Goal: Obtain resource: Download file/media

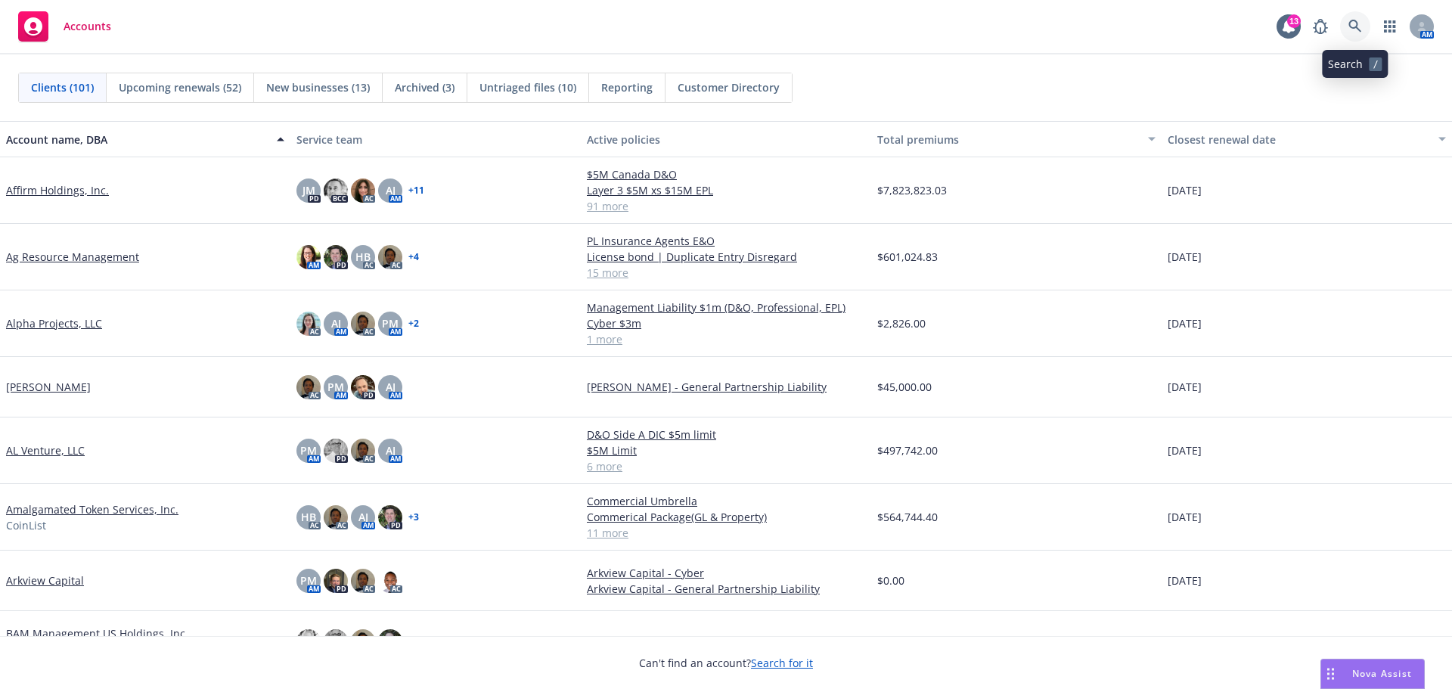
click at [1356, 21] on icon at bounding box center [1355, 26] width 13 height 13
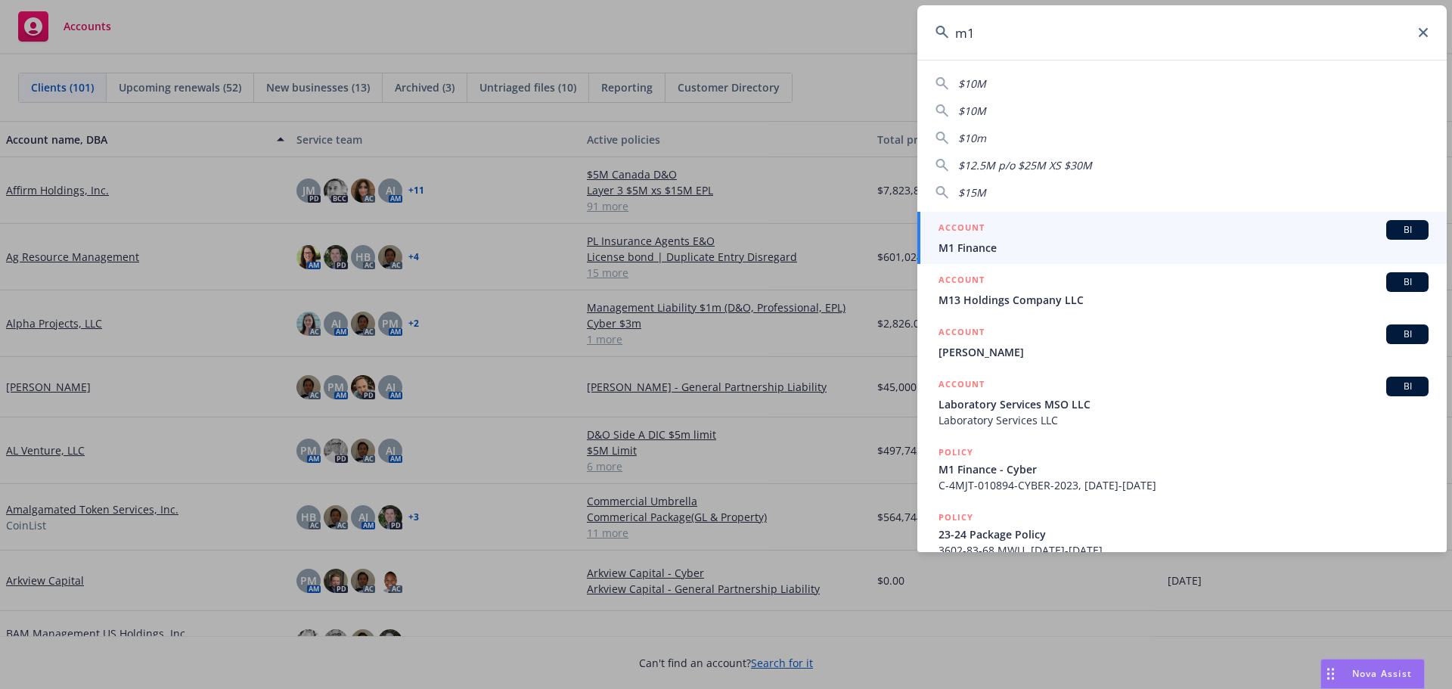
type input "m1"
click at [1020, 244] on span "M1 Finance" at bounding box center [1184, 248] width 490 height 16
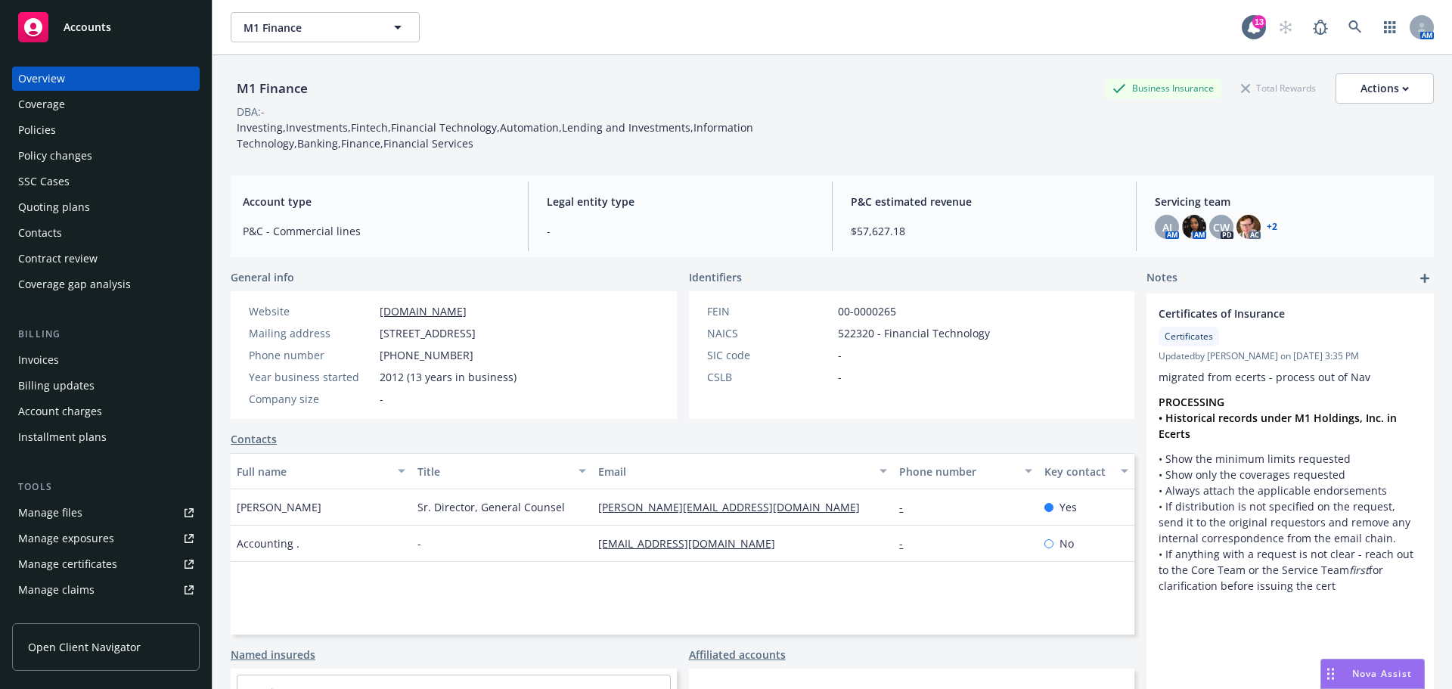
click at [43, 127] on div "Policies" at bounding box center [37, 130] width 38 height 24
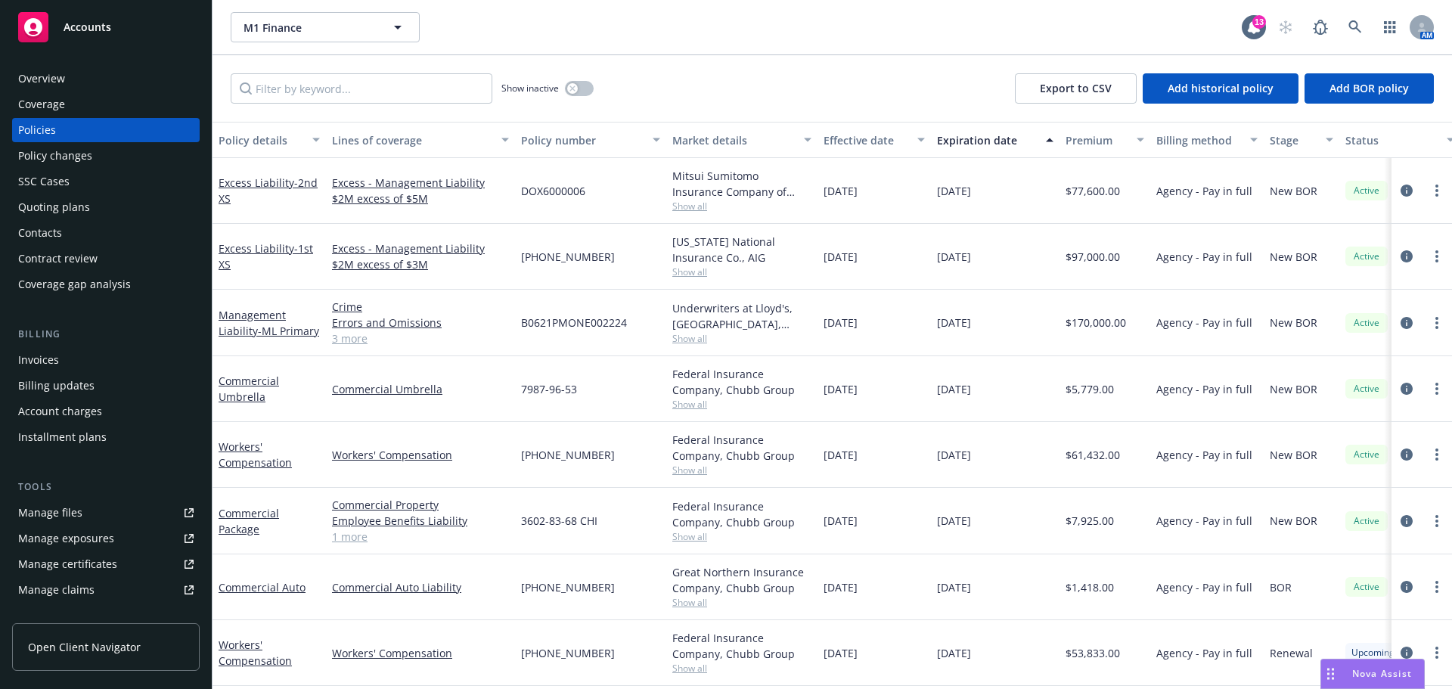
click at [38, 71] on div "Overview" at bounding box center [41, 79] width 47 height 24
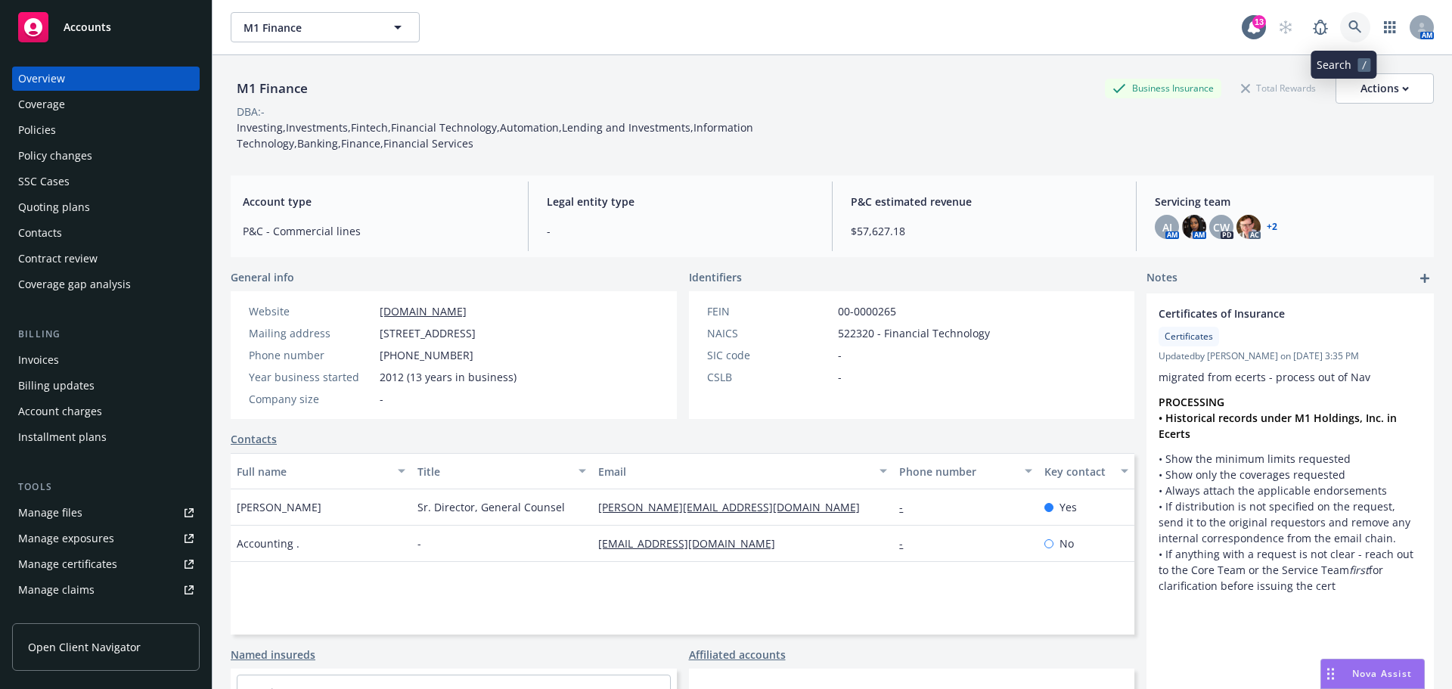
click at [1349, 32] on icon at bounding box center [1356, 27] width 14 height 14
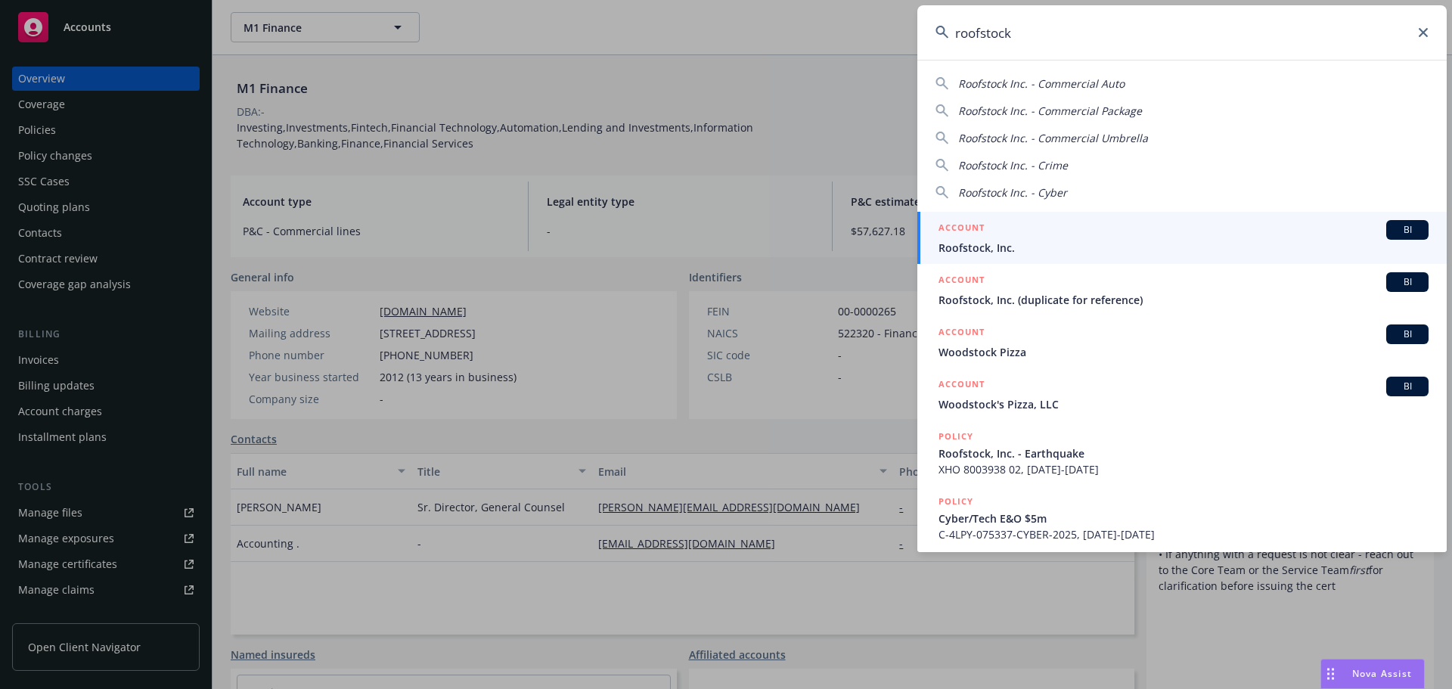
type input "roofstock"
click at [1010, 237] on div "ACCOUNT BI" at bounding box center [1184, 230] width 490 height 20
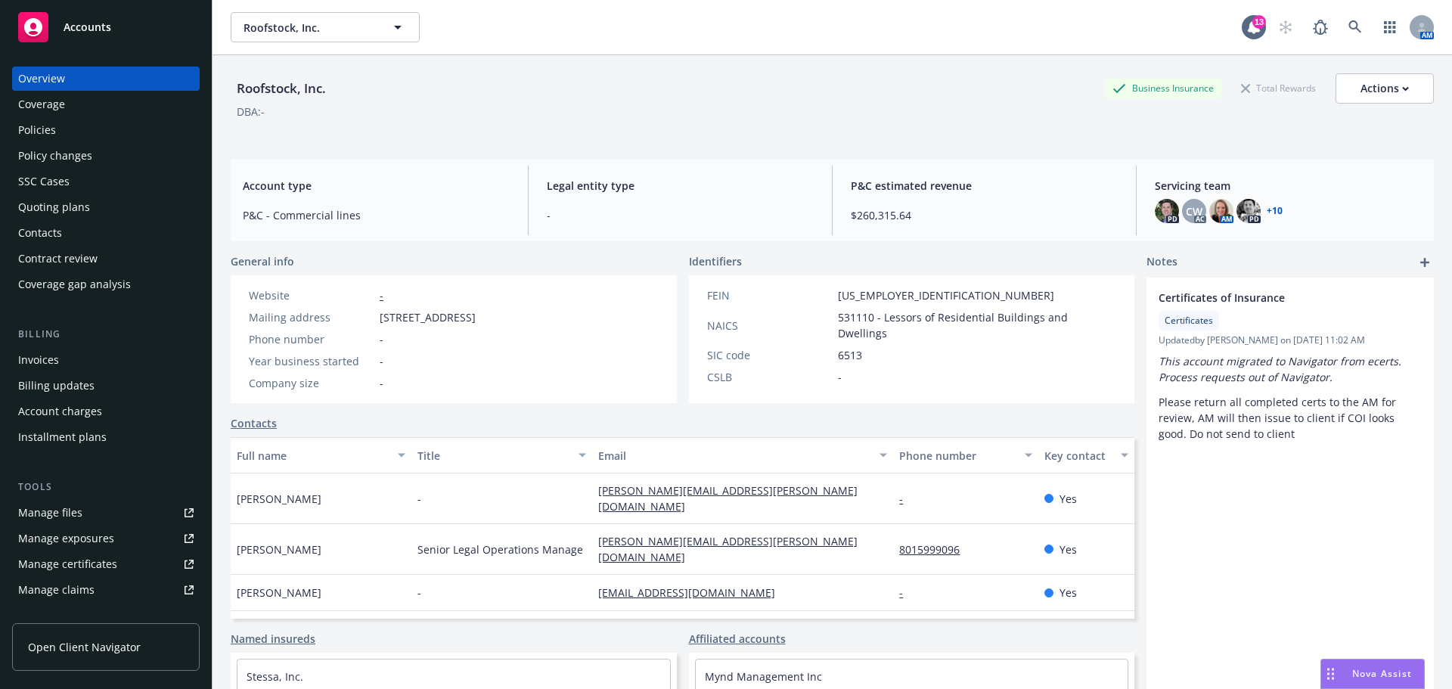
click at [40, 126] on div "Policies" at bounding box center [37, 130] width 38 height 24
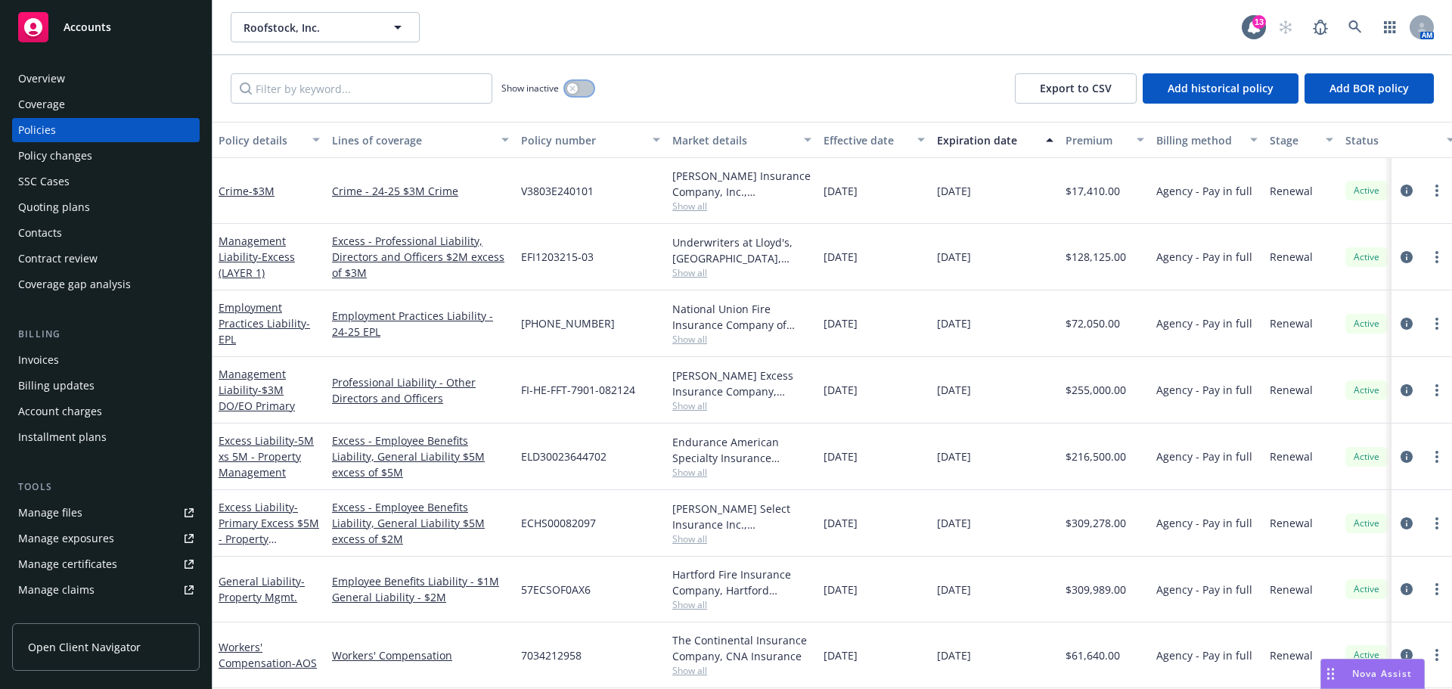
click at [582, 88] on button "button" at bounding box center [579, 88] width 29 height 15
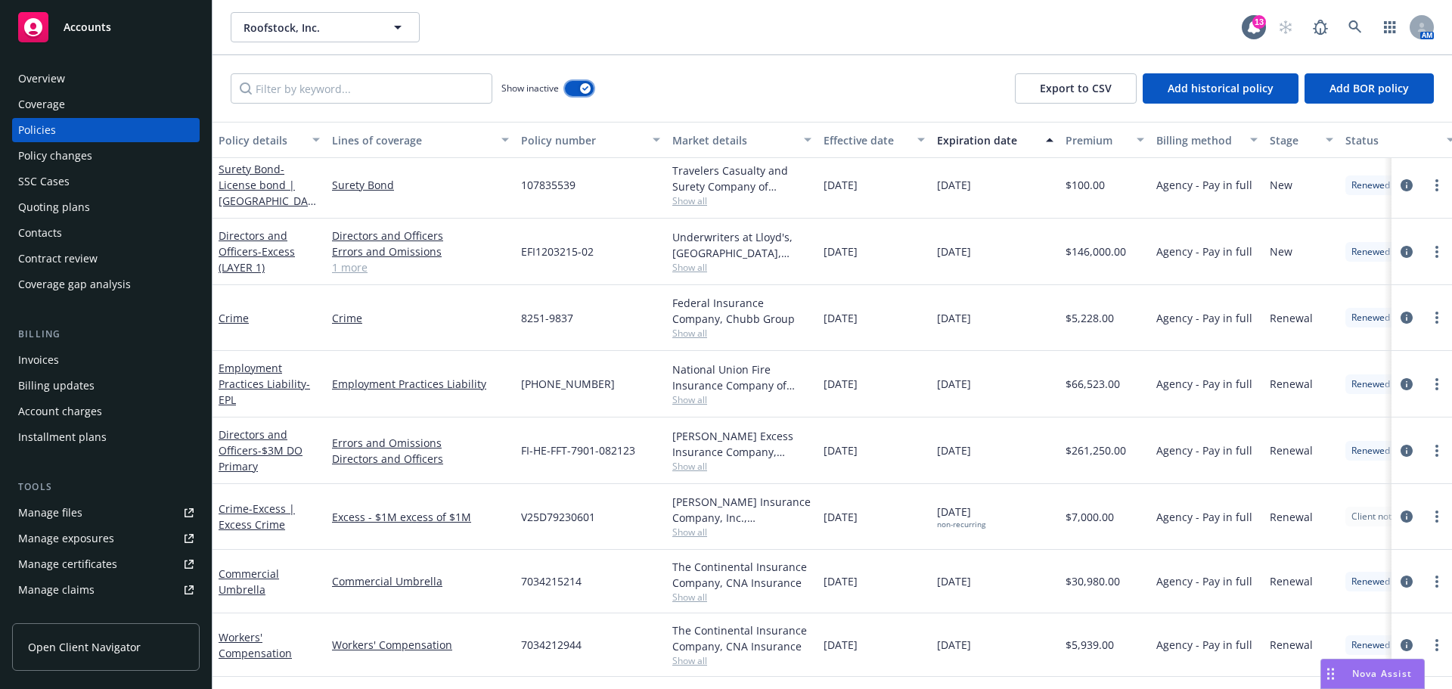
scroll to position [3633, 0]
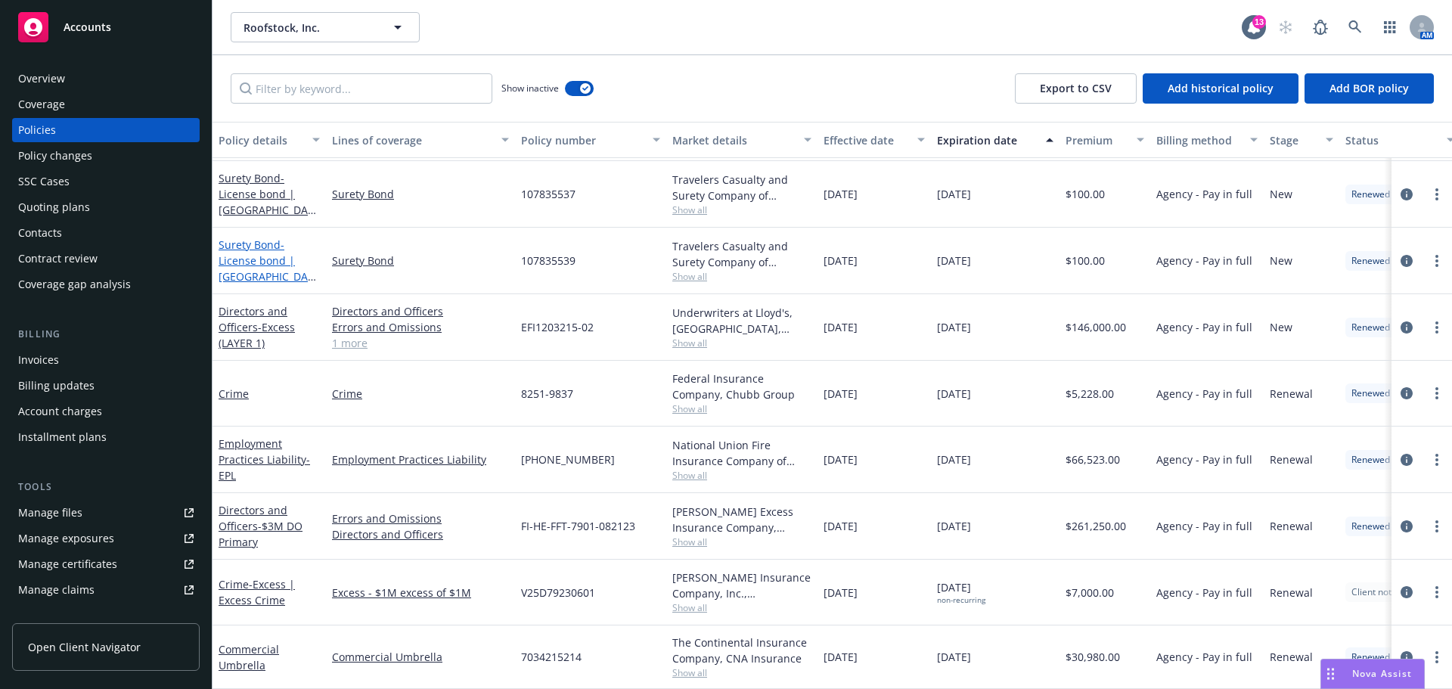
click at [252, 263] on span "- License bond | [GEOGRAPHIC_DATA]/7167 [GEOGRAPHIC_DATA]" at bounding box center [269, 276] width 101 height 78
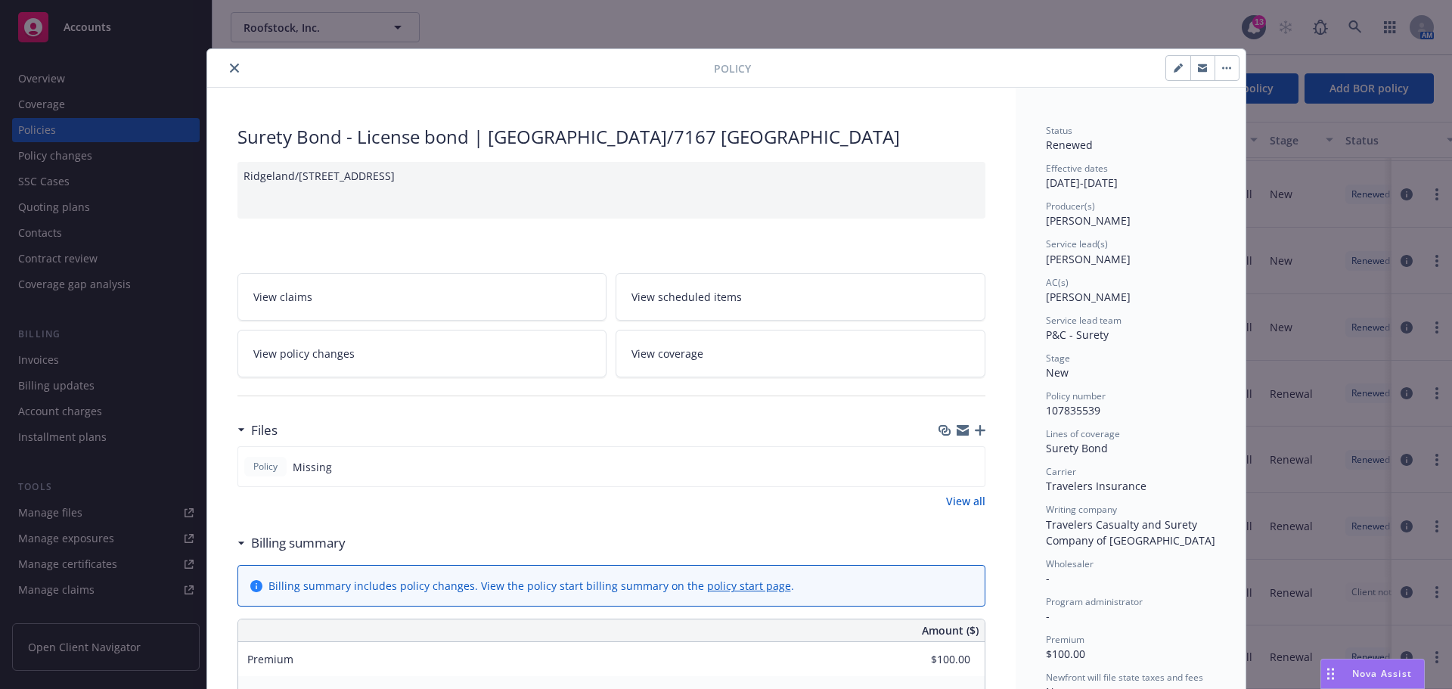
click at [225, 64] on button "close" at bounding box center [234, 68] width 18 height 18
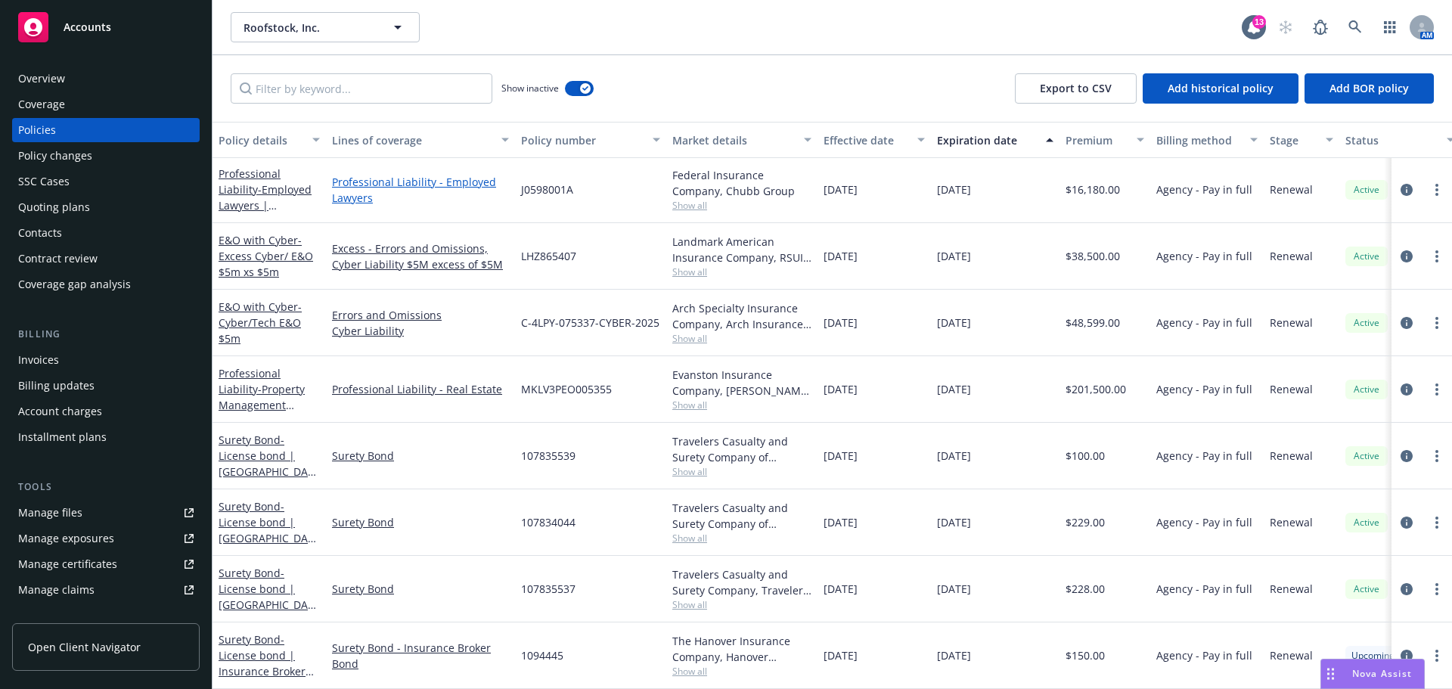
scroll to position [5790, 0]
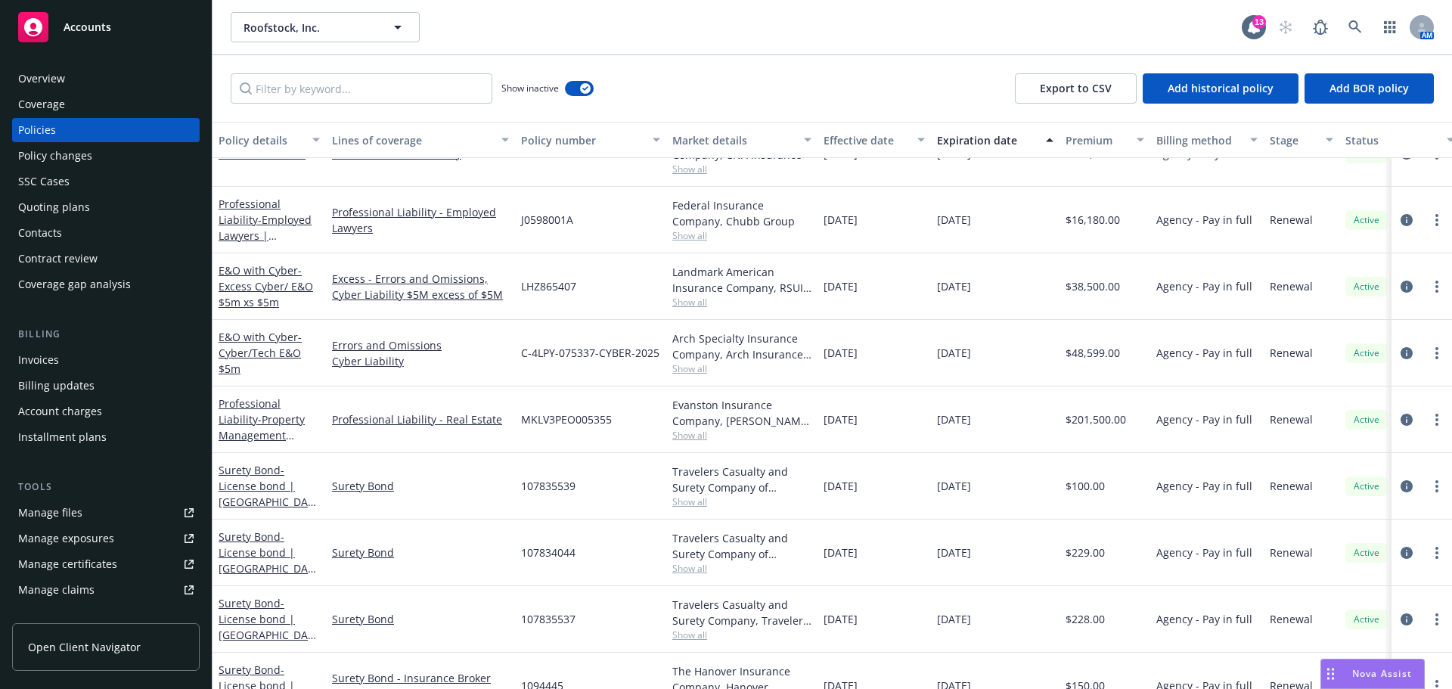
click at [28, 80] on div "Overview" at bounding box center [41, 79] width 47 height 24
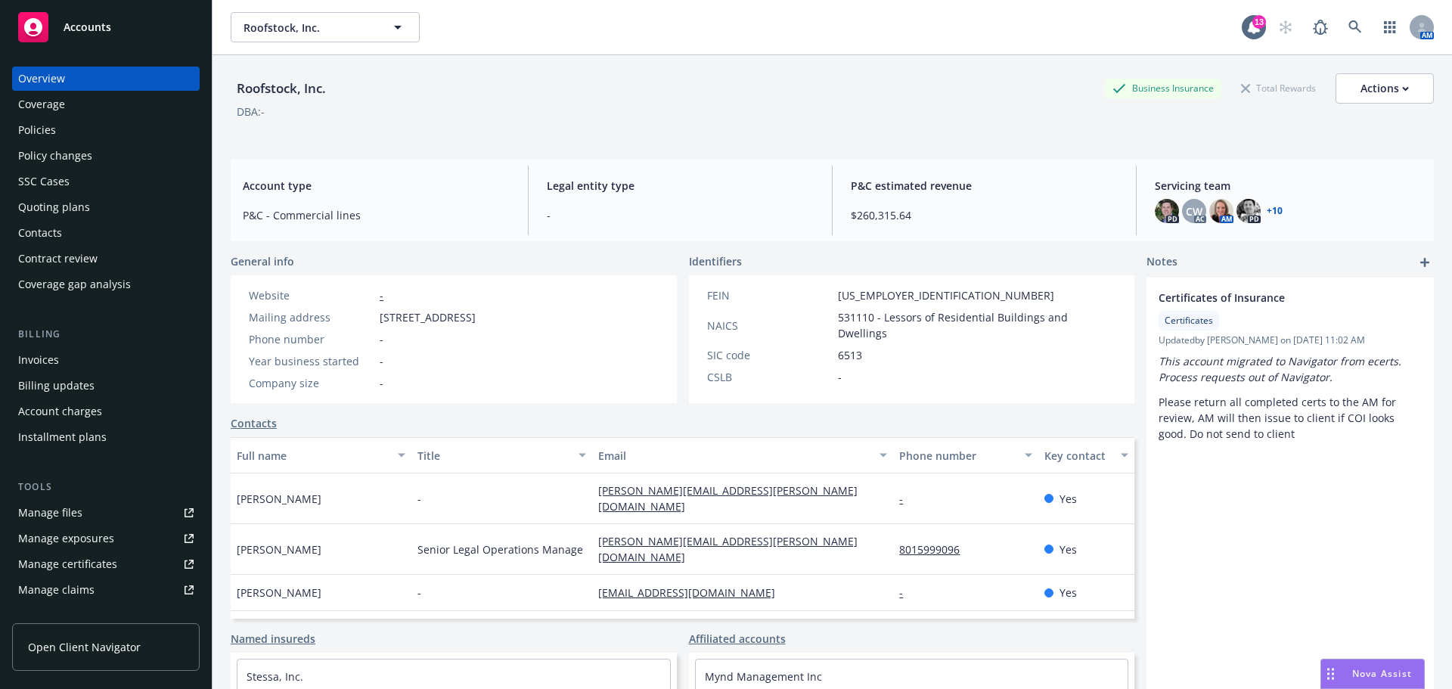
click at [1274, 210] on div "PD CW AC AM PD + 10" at bounding box center [1288, 211] width 267 height 24
click at [1271, 210] on link "+ 10" at bounding box center [1275, 210] width 16 height 9
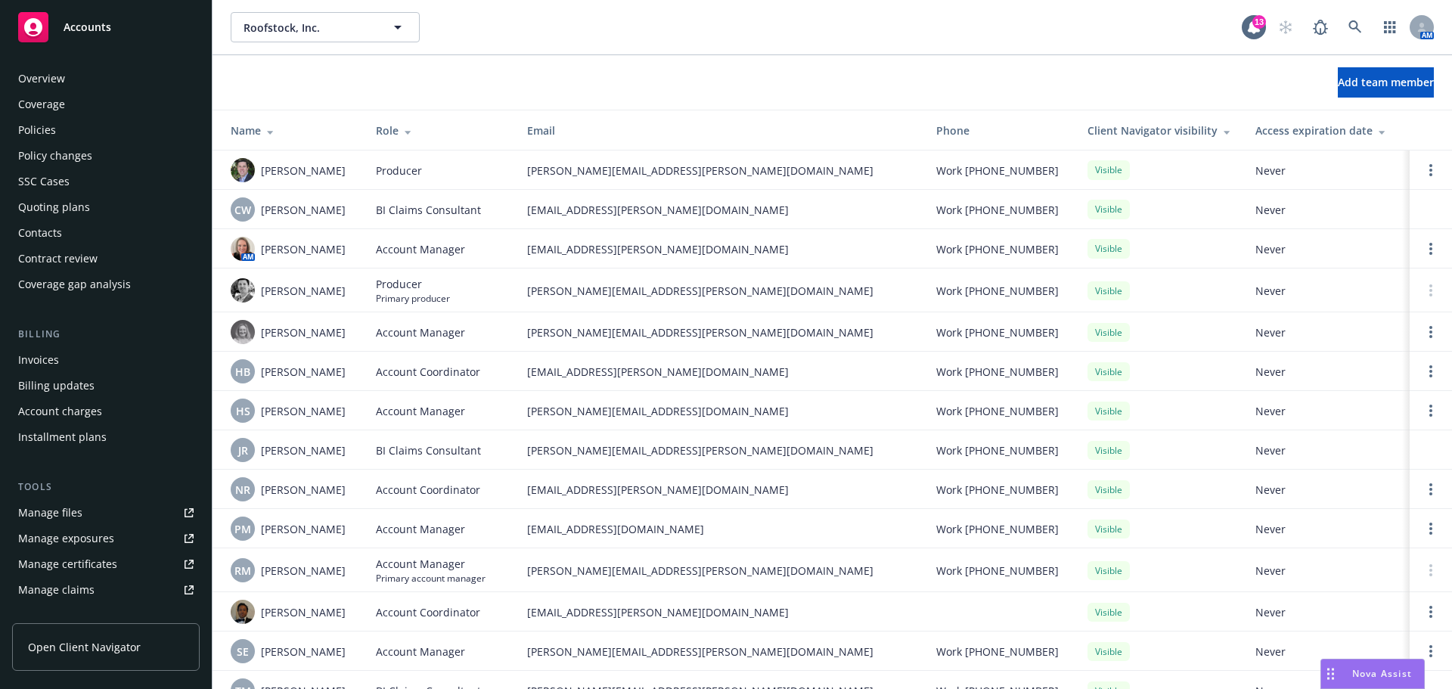
click at [34, 82] on div "Overview" at bounding box center [41, 79] width 47 height 24
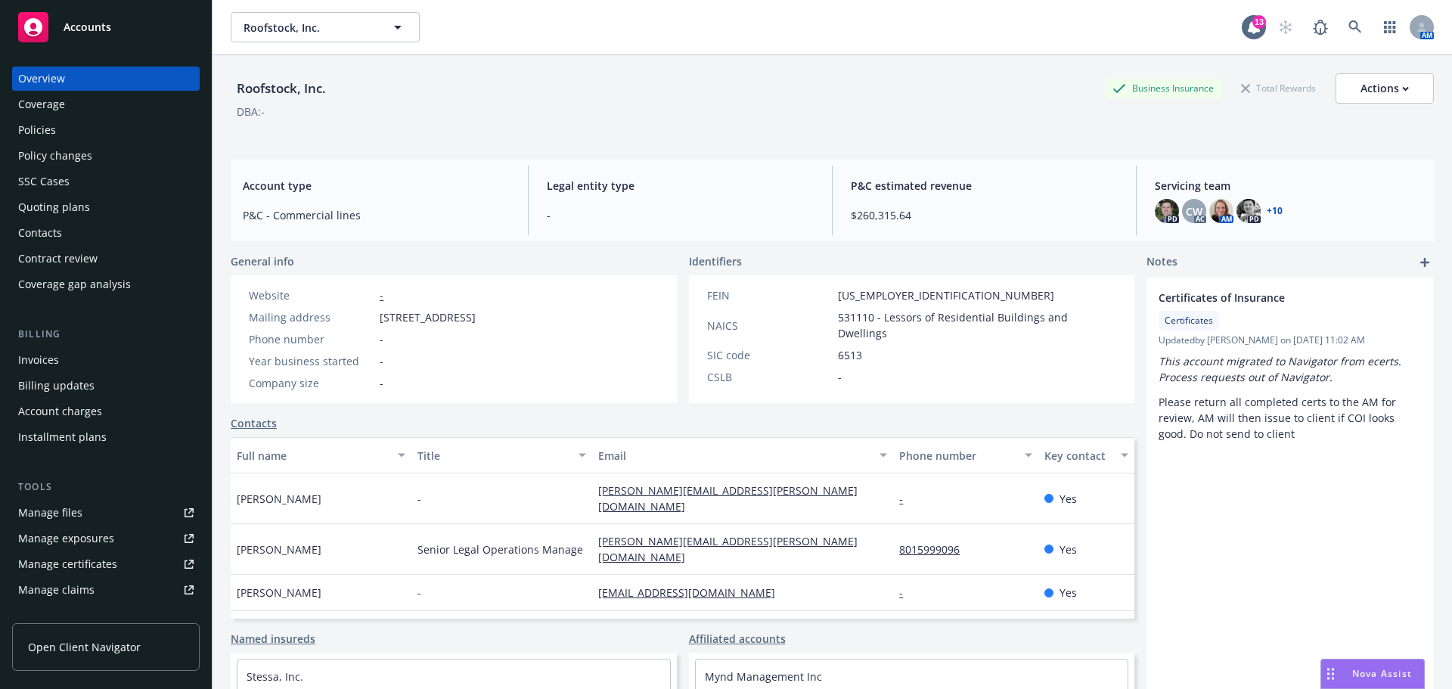
click at [36, 107] on div "Coverage" at bounding box center [41, 104] width 47 height 24
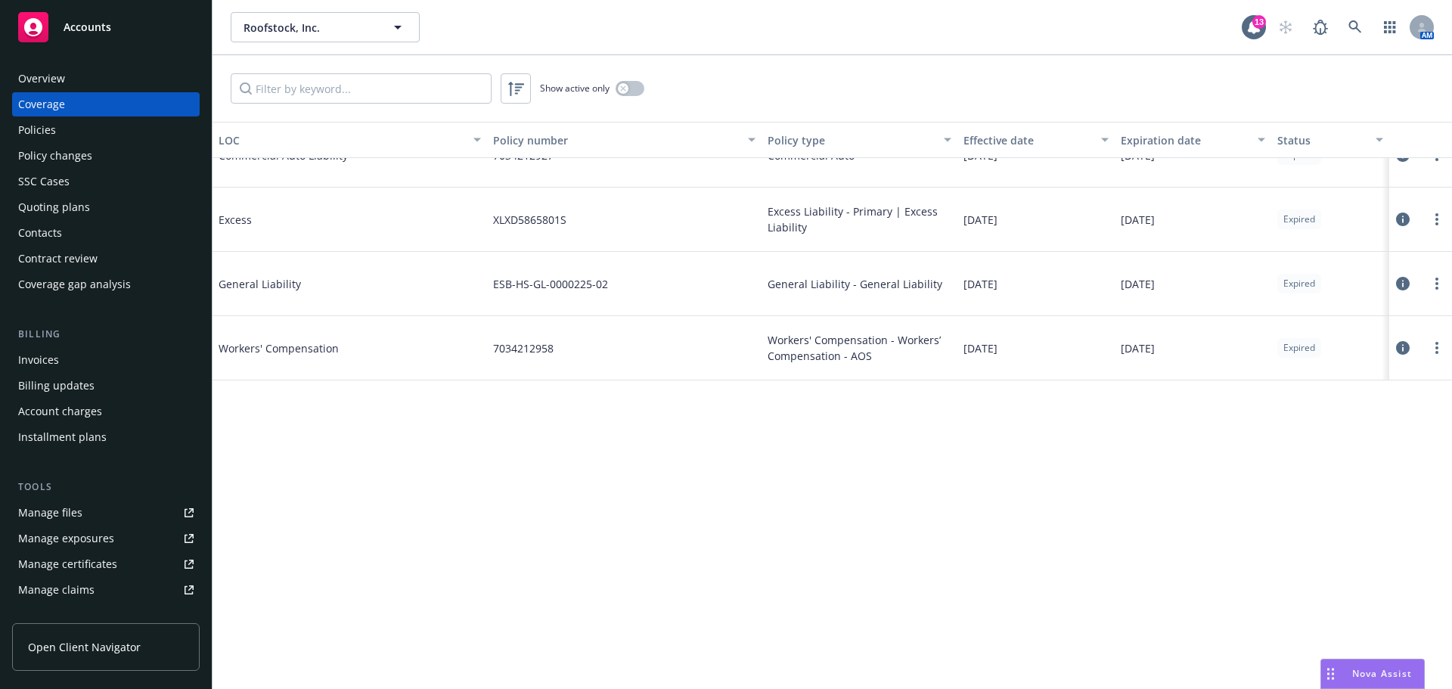
scroll to position [5376, 0]
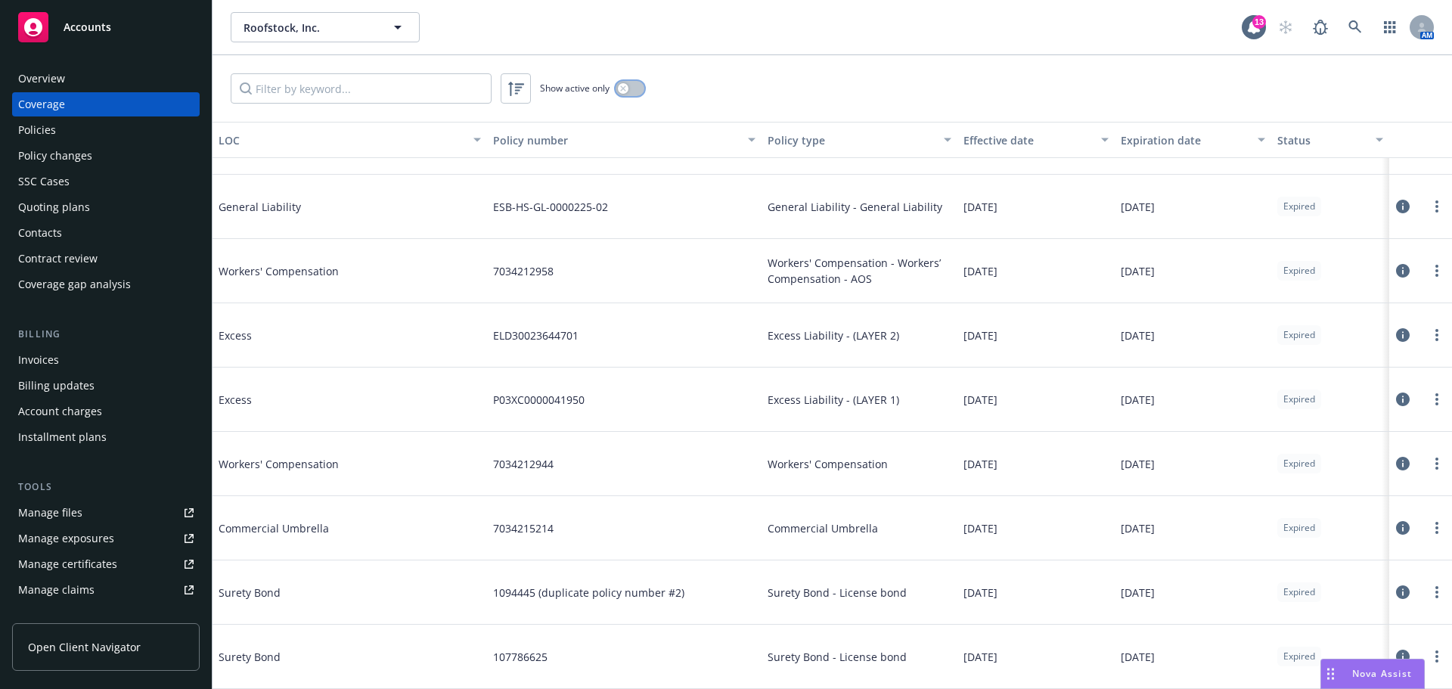
click at [638, 88] on button "button" at bounding box center [630, 88] width 29 height 15
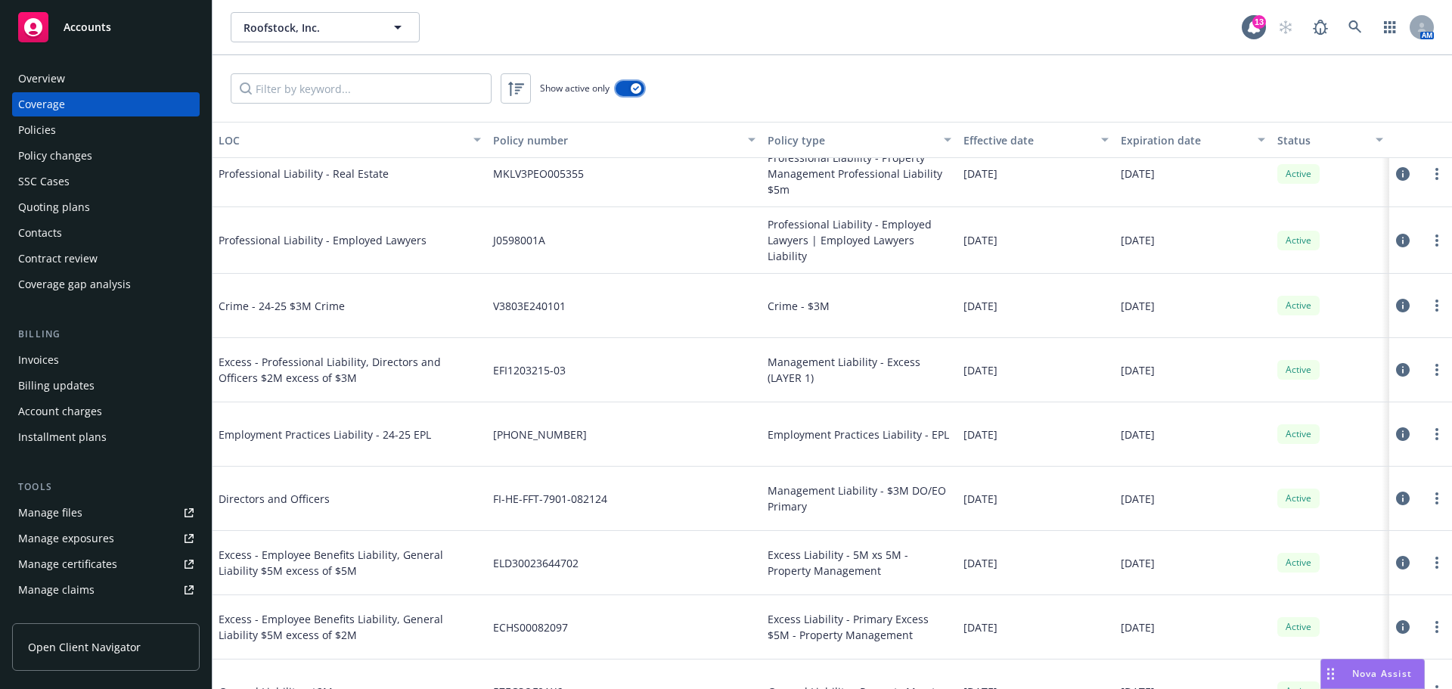
scroll to position [430, 0]
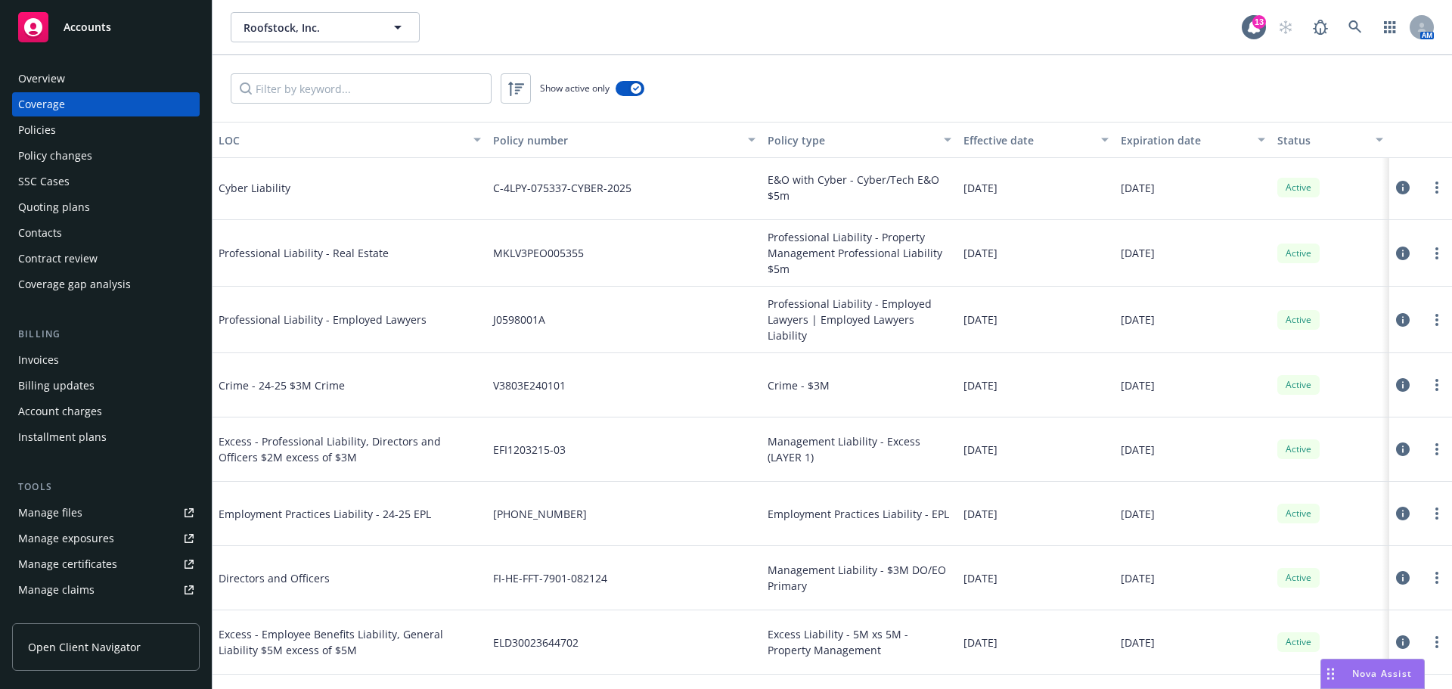
click at [46, 130] on div "Policies" at bounding box center [37, 130] width 38 height 24
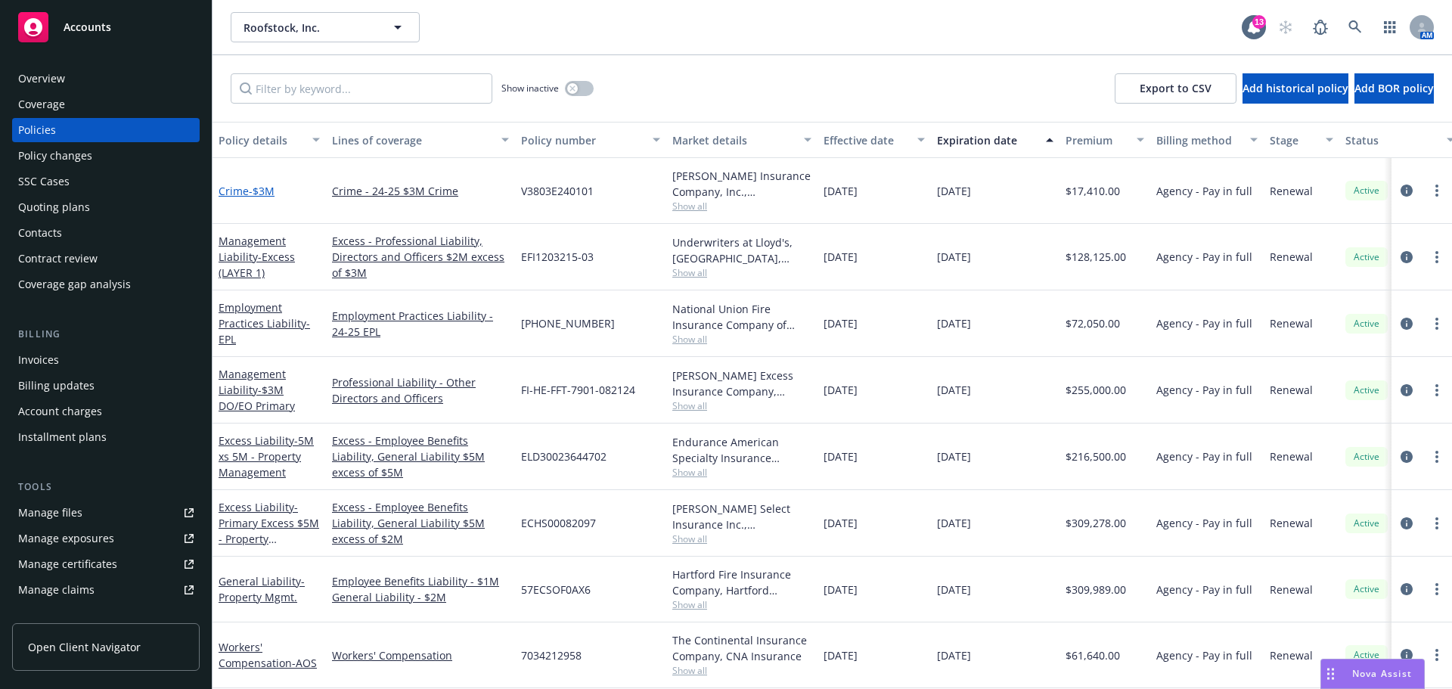
click at [236, 189] on link "Crime - $3M" at bounding box center [247, 191] width 56 height 14
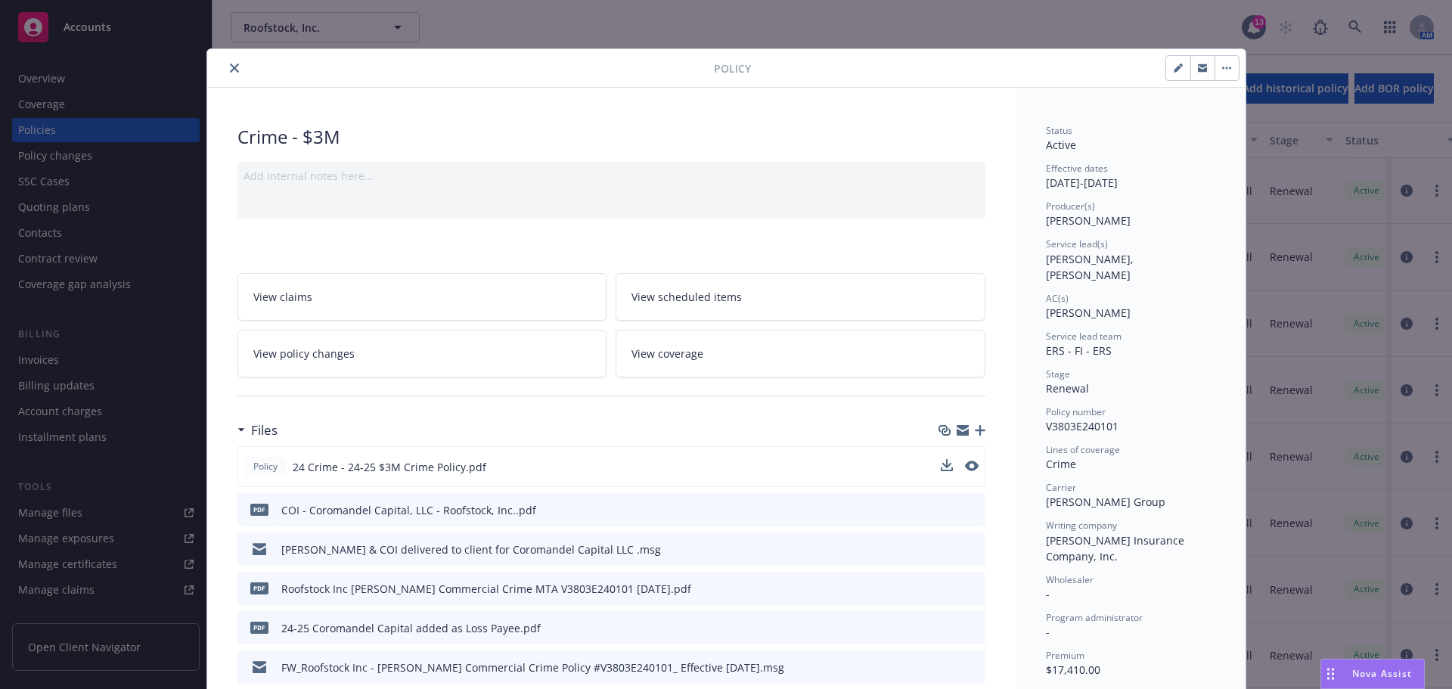
click at [941, 471] on button at bounding box center [947, 467] width 12 height 16
click at [230, 71] on icon "close" at bounding box center [234, 68] width 9 height 9
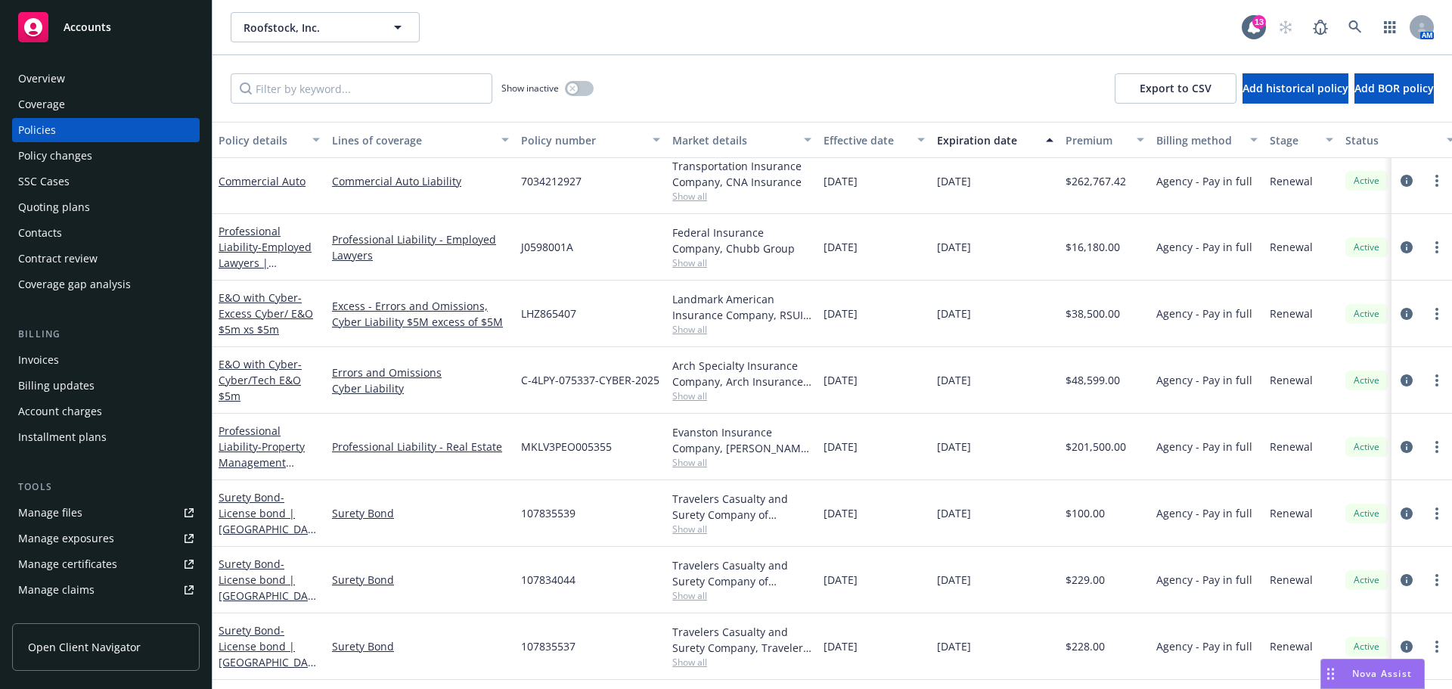
scroll to position [744, 0]
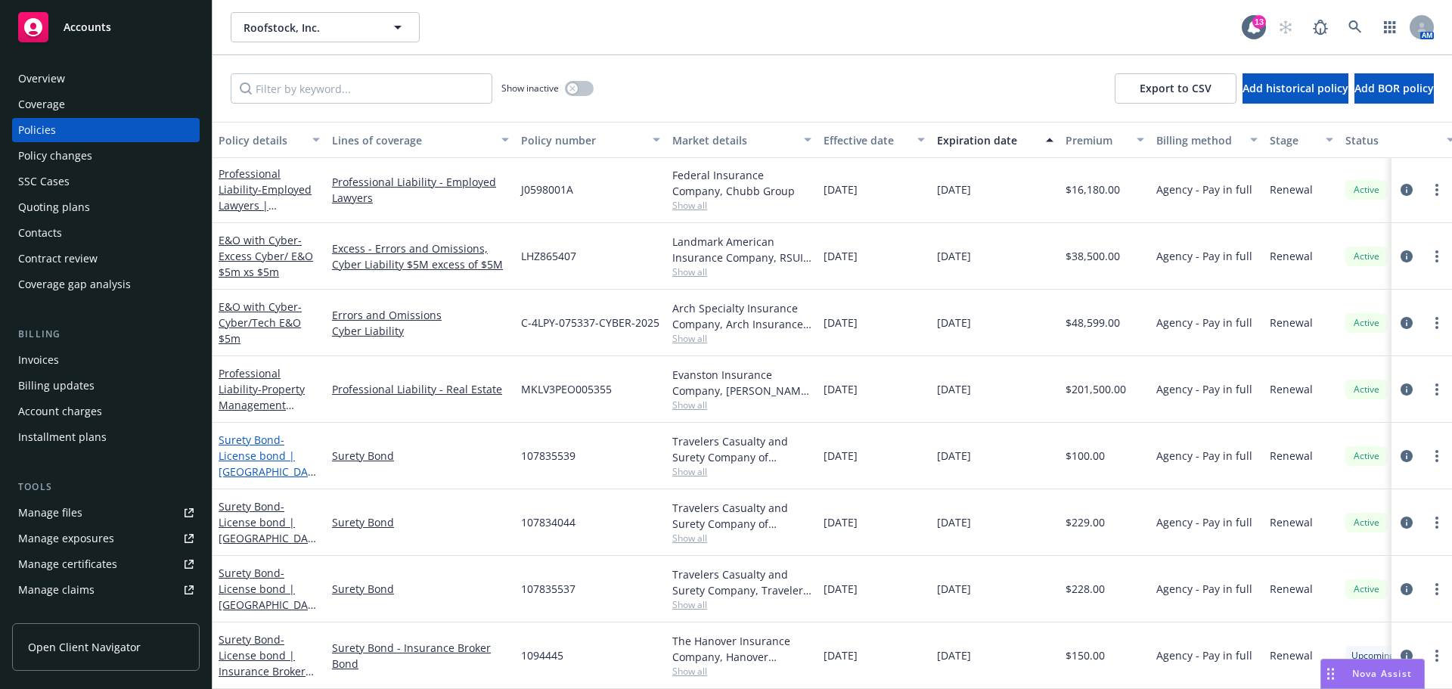
click at [273, 443] on span "- License bond | [GEOGRAPHIC_DATA]/7167 [GEOGRAPHIC_DATA]" at bounding box center [269, 472] width 101 height 78
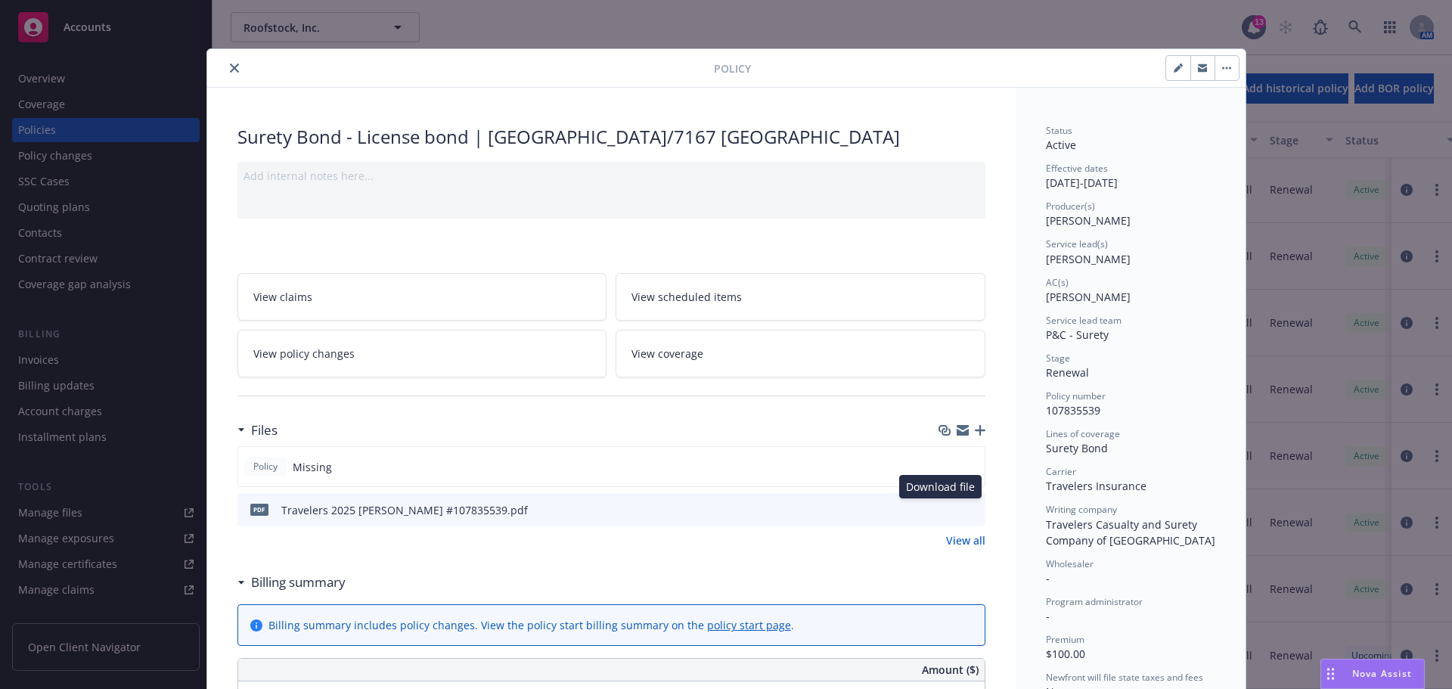
click at [942, 511] on icon "download file" at bounding box center [946, 509] width 12 height 12
click at [230, 67] on icon "close" at bounding box center [234, 68] width 9 height 9
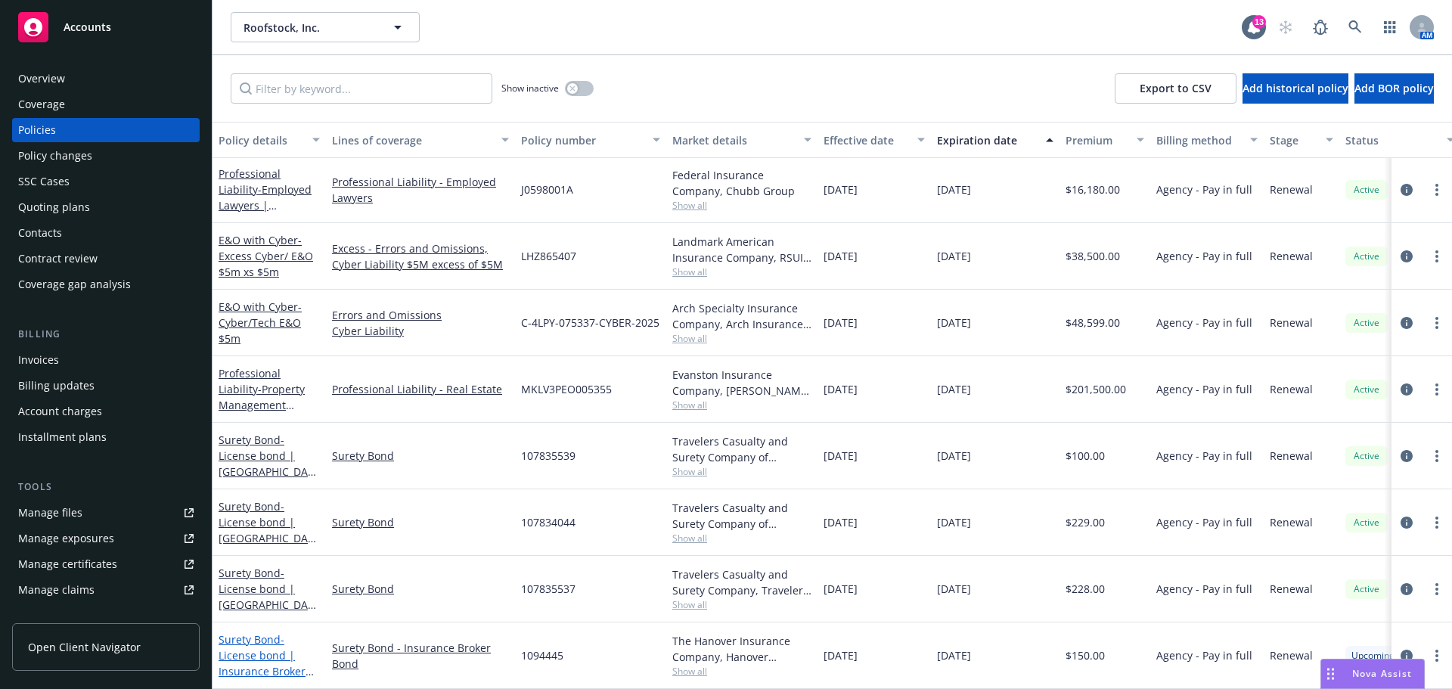
click at [268, 647] on span "- License bond | Insurance Broker Bond" at bounding box center [266, 663] width 95 height 62
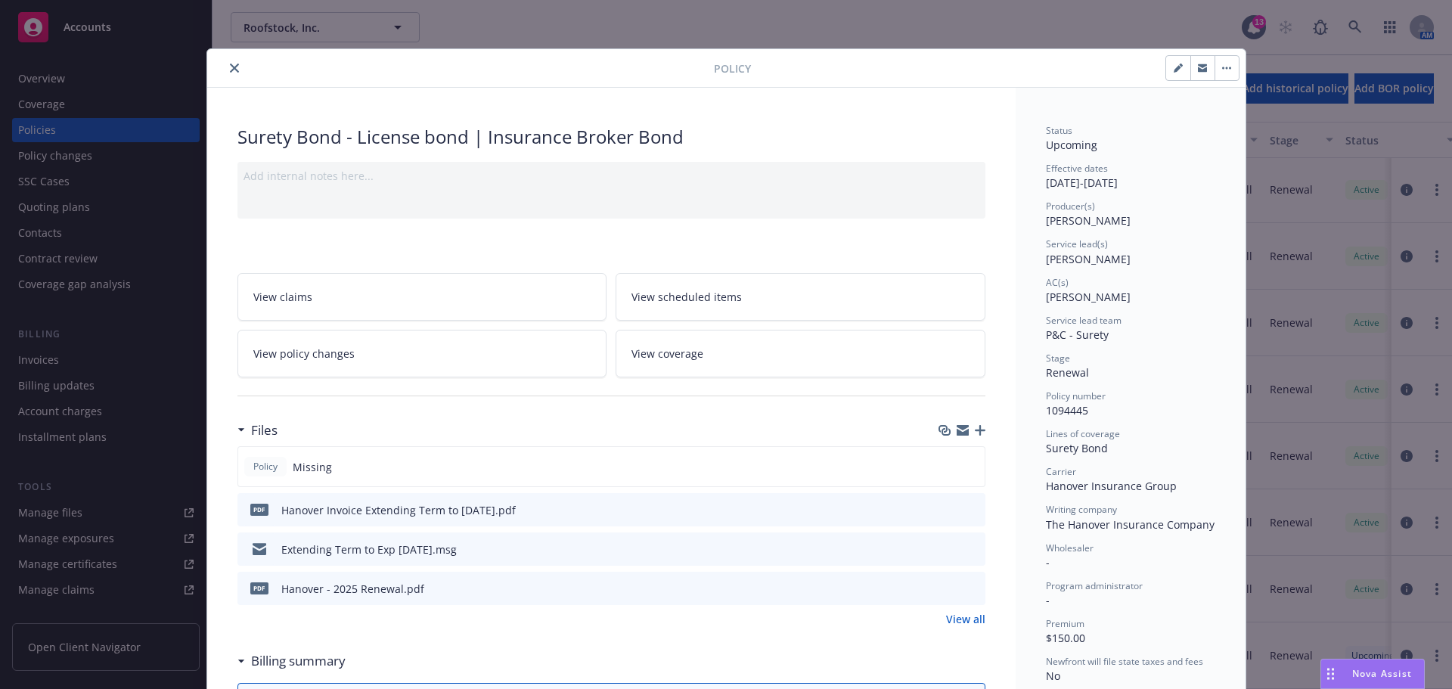
click at [230, 69] on icon "close" at bounding box center [234, 68] width 9 height 9
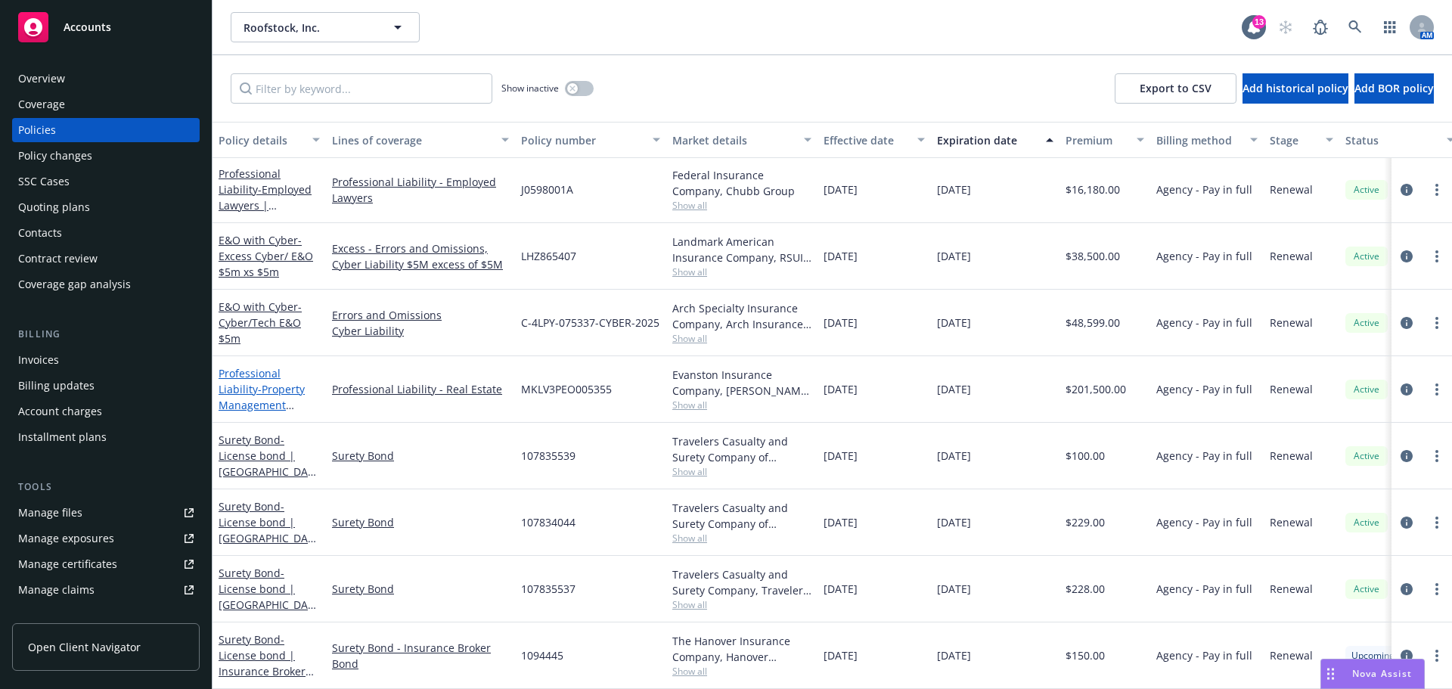
click at [266, 396] on span "- Property Management Professional Liability $5m" at bounding box center [262, 413] width 86 height 62
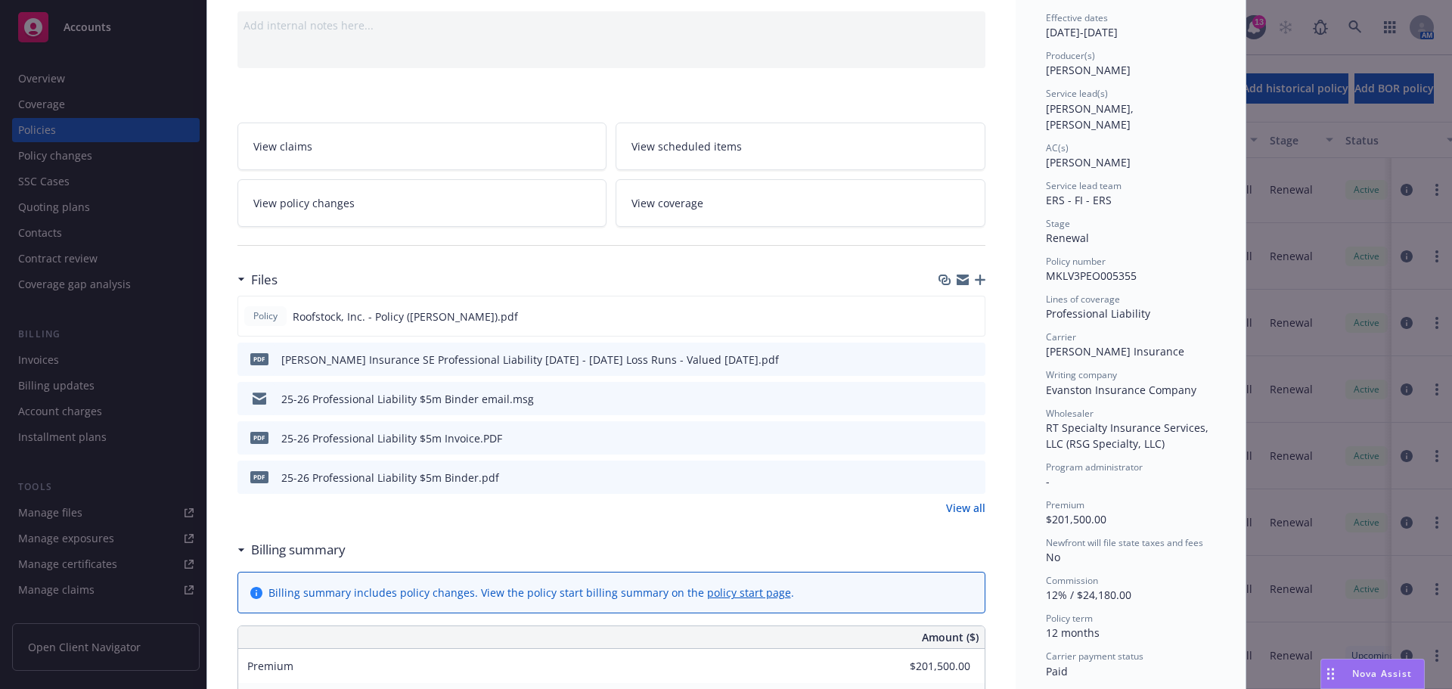
scroll to position [151, 0]
click at [940, 318] on icon "download file" at bounding box center [945, 315] width 12 height 12
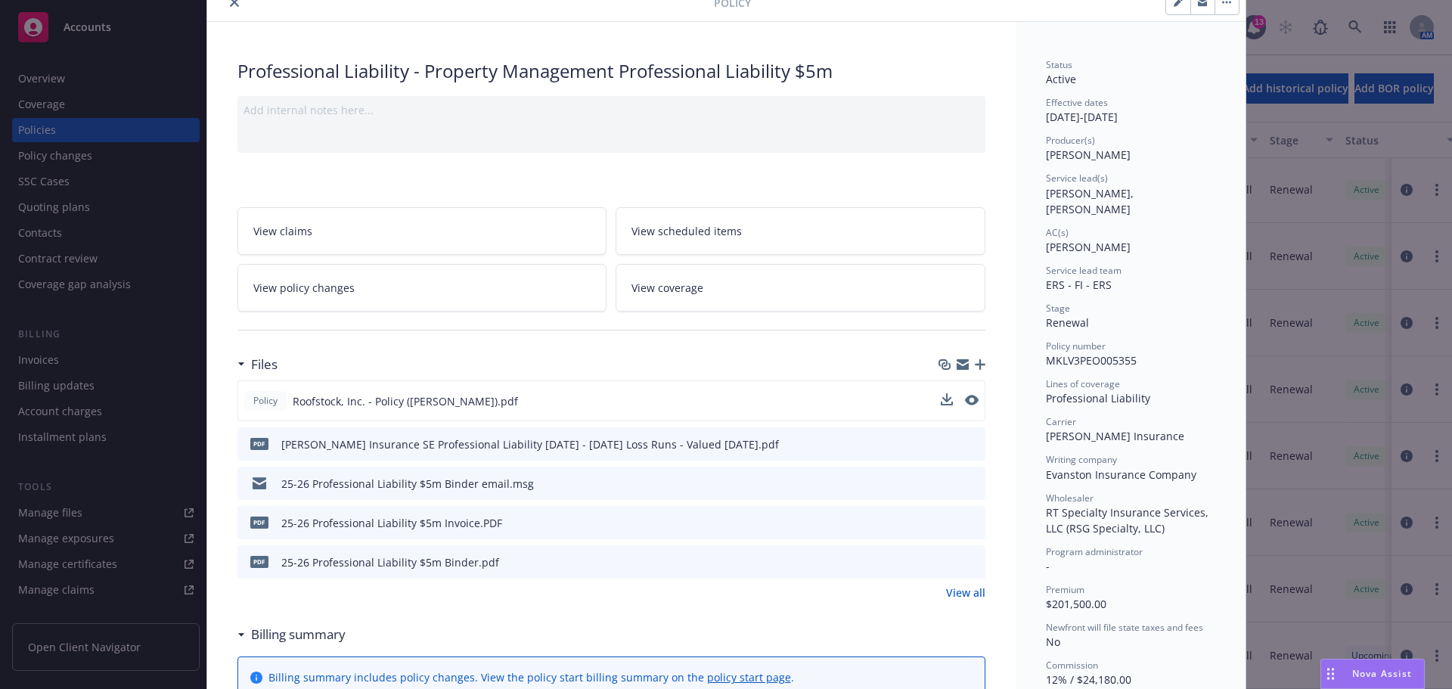
scroll to position [0, 0]
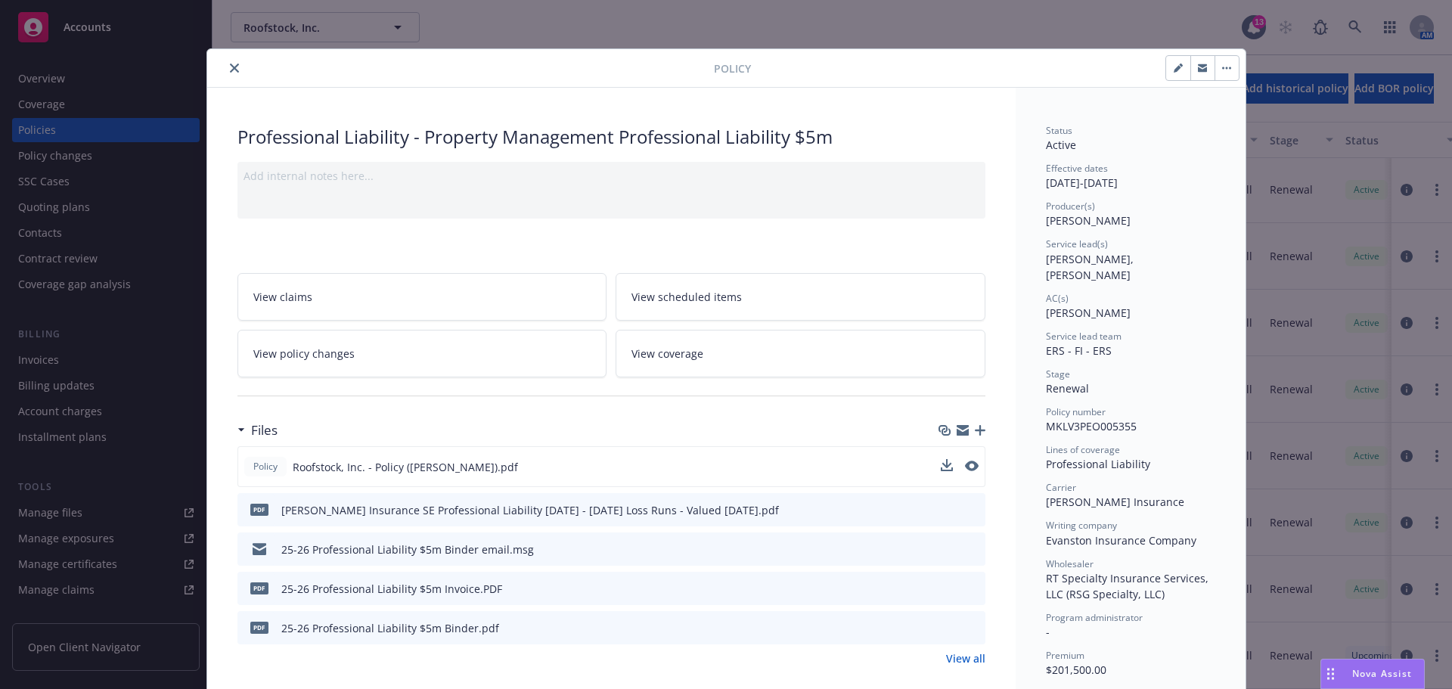
click at [230, 68] on icon "close" at bounding box center [234, 68] width 9 height 9
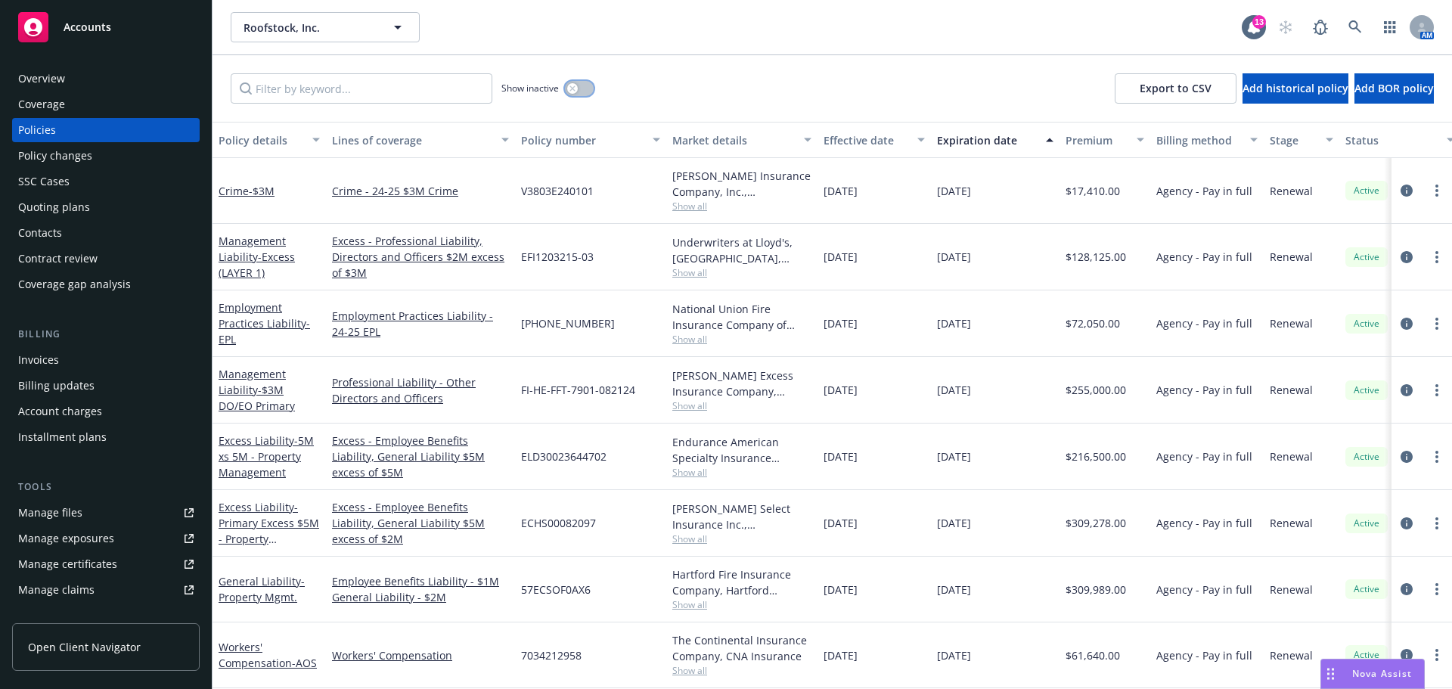
click at [588, 88] on button "button" at bounding box center [579, 88] width 29 height 15
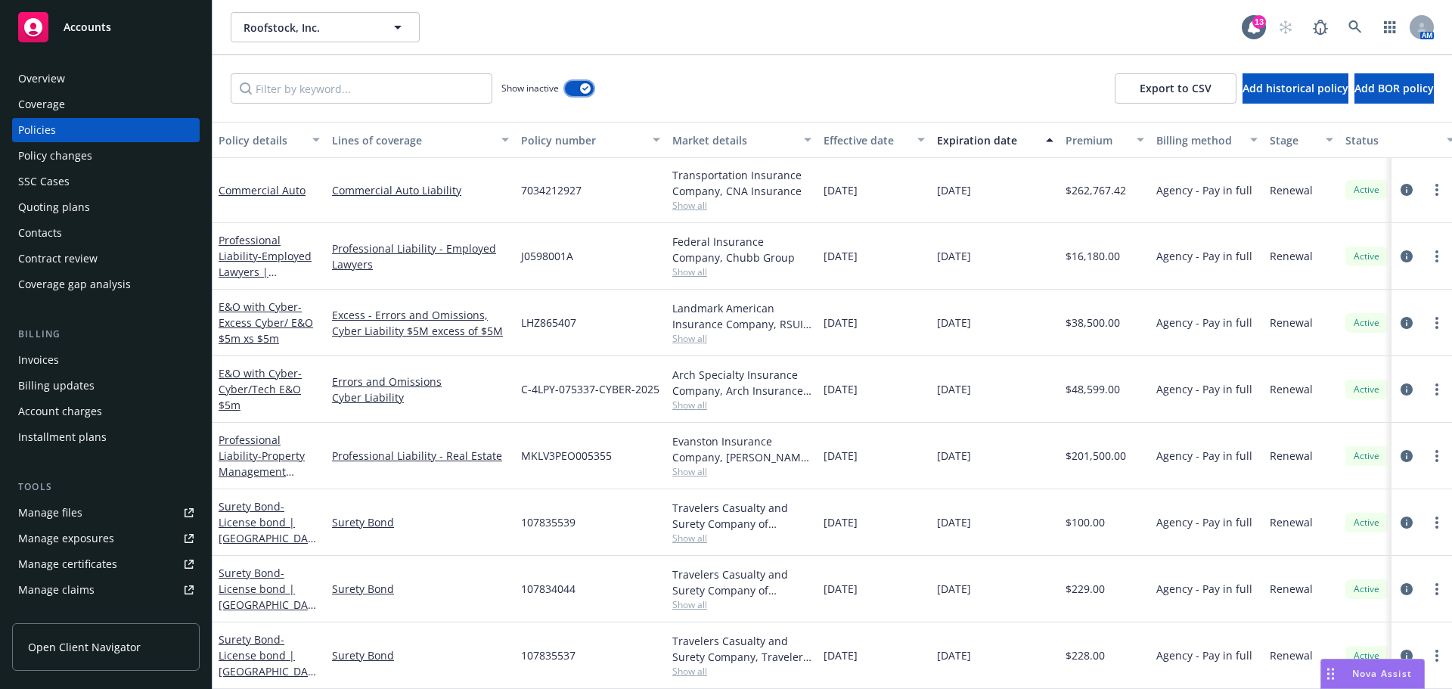
scroll to position [5297, 0]
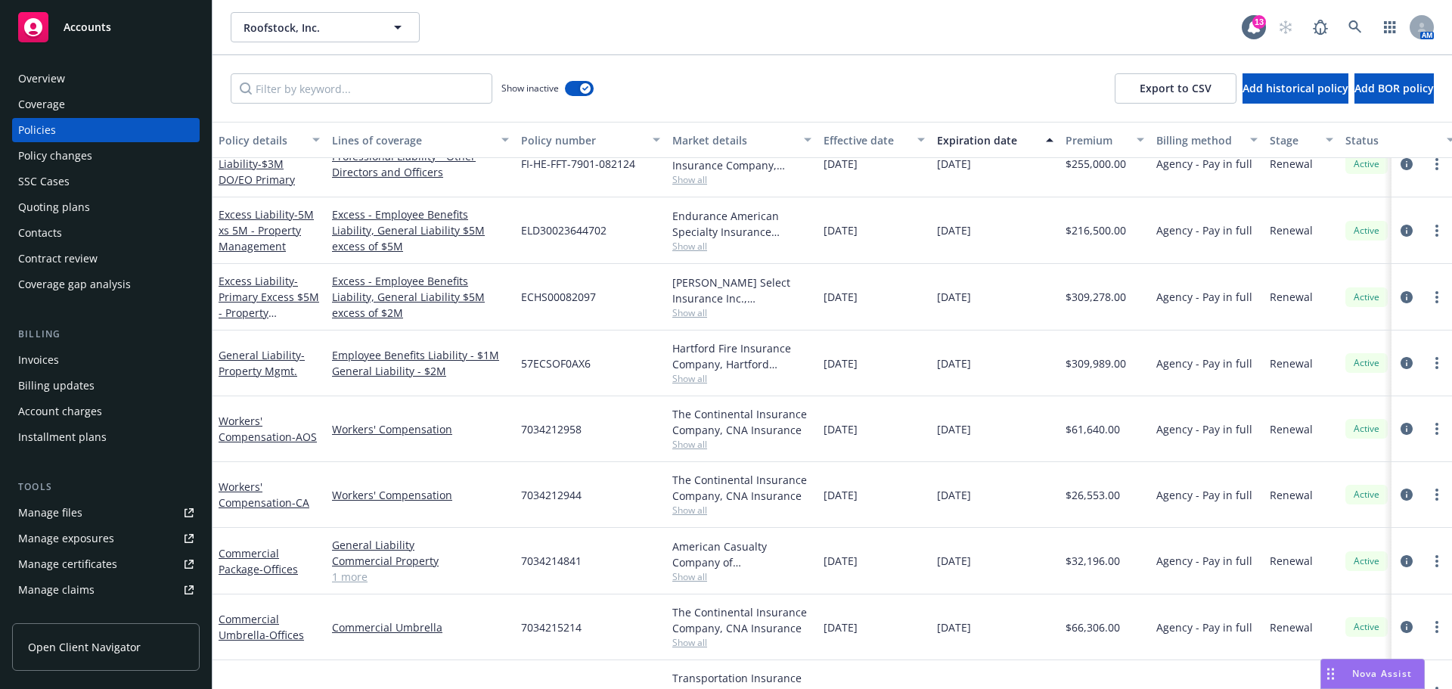
click at [54, 80] on div "Overview" at bounding box center [41, 79] width 47 height 24
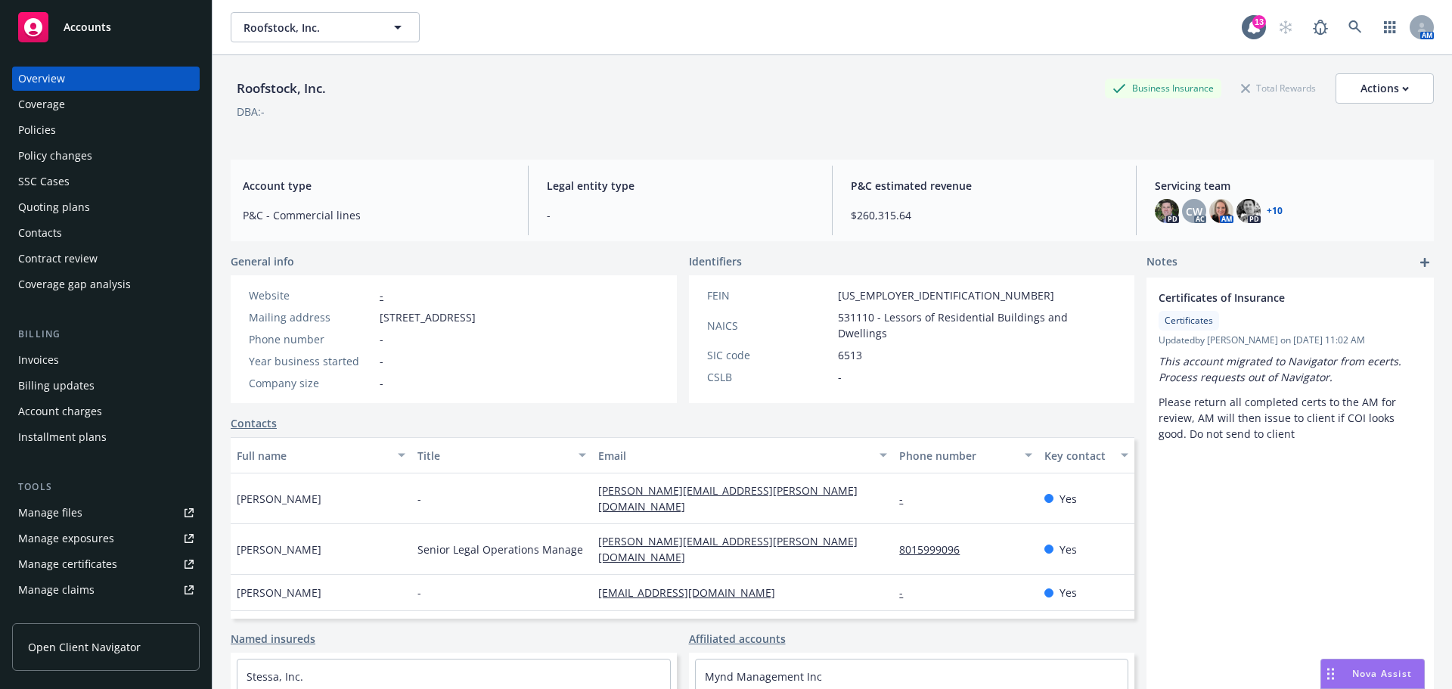
click at [45, 127] on div "Policies" at bounding box center [37, 130] width 38 height 24
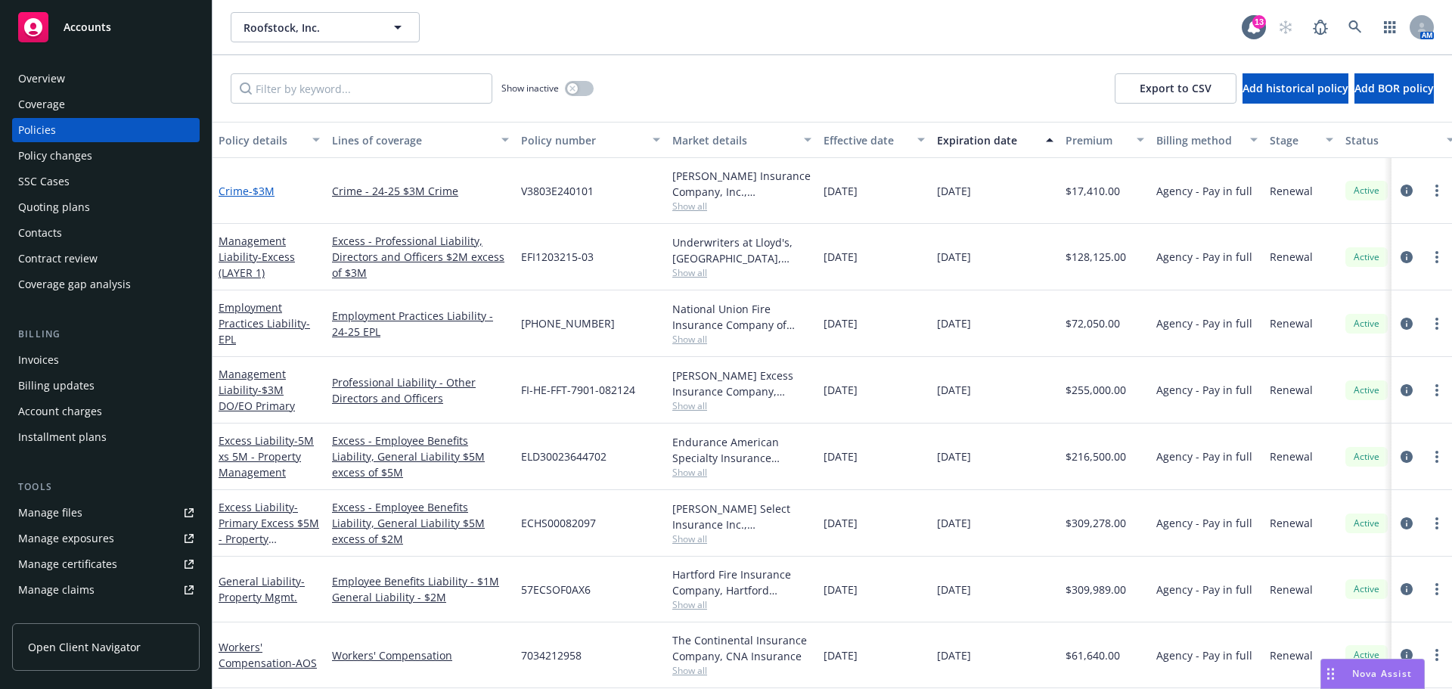
click at [256, 194] on span "- $3M" at bounding box center [262, 191] width 26 height 14
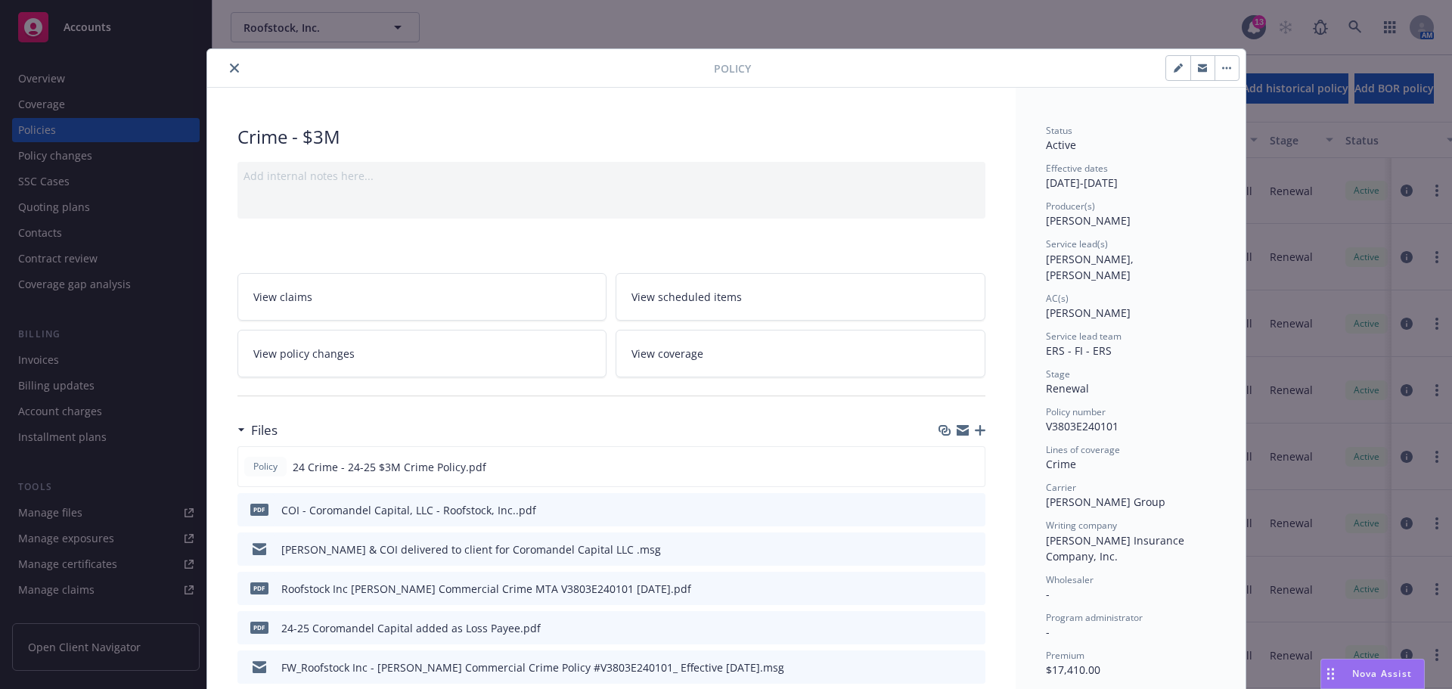
scroll to position [227, 0]
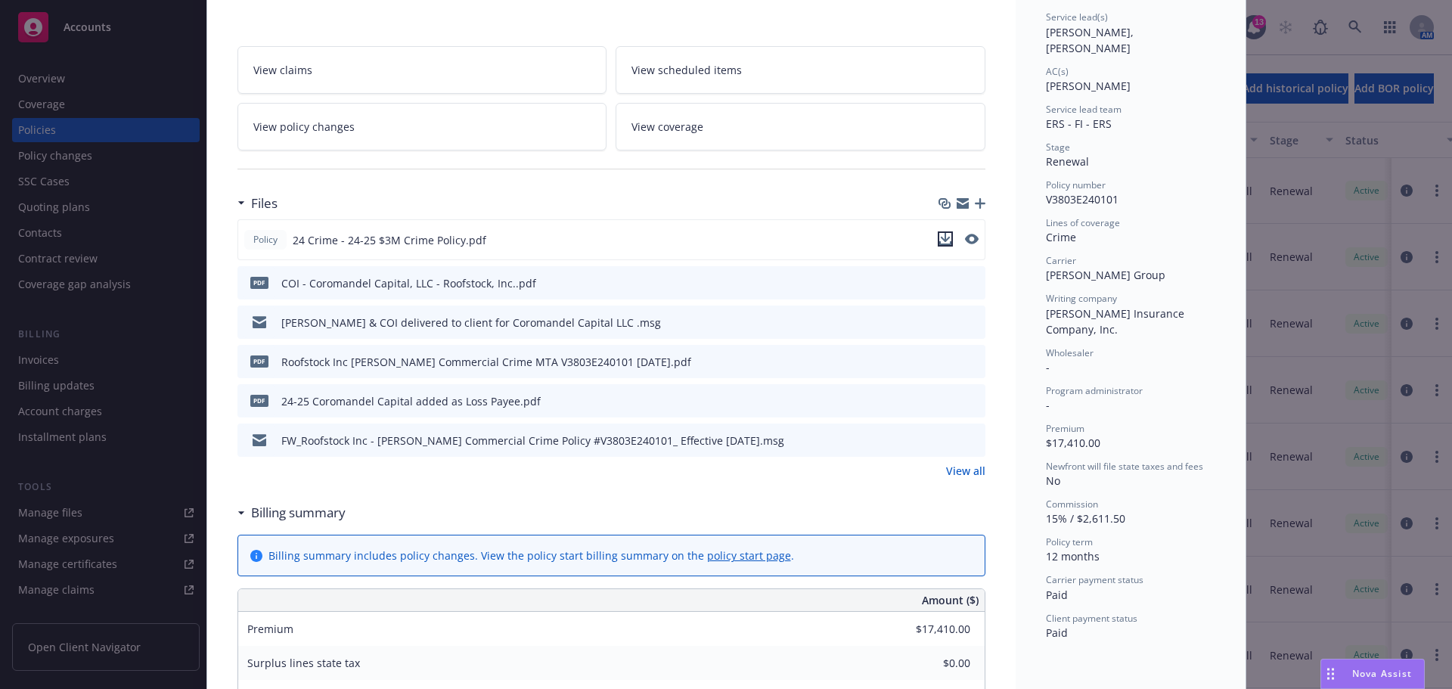
click at [940, 241] on icon "download file" at bounding box center [945, 239] width 12 height 12
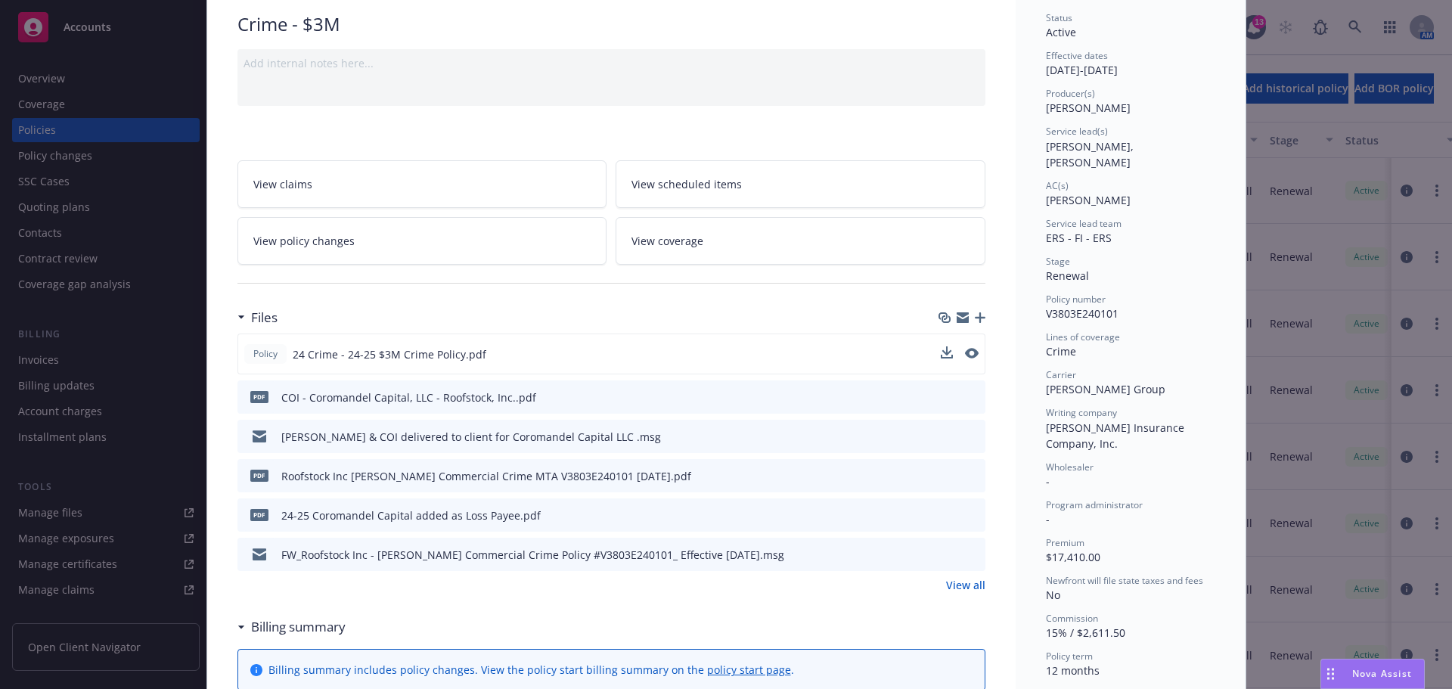
scroll to position [0, 0]
